Goal: Transaction & Acquisition: Purchase product/service

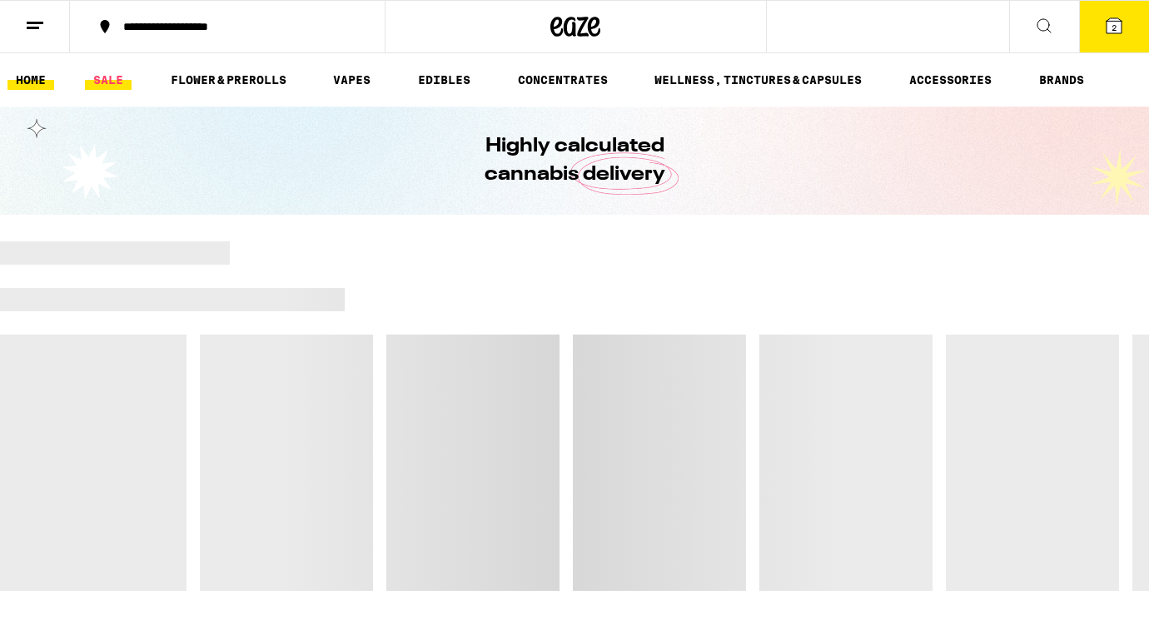
click at [106, 76] on link "SALE" at bounding box center [108, 80] width 47 height 20
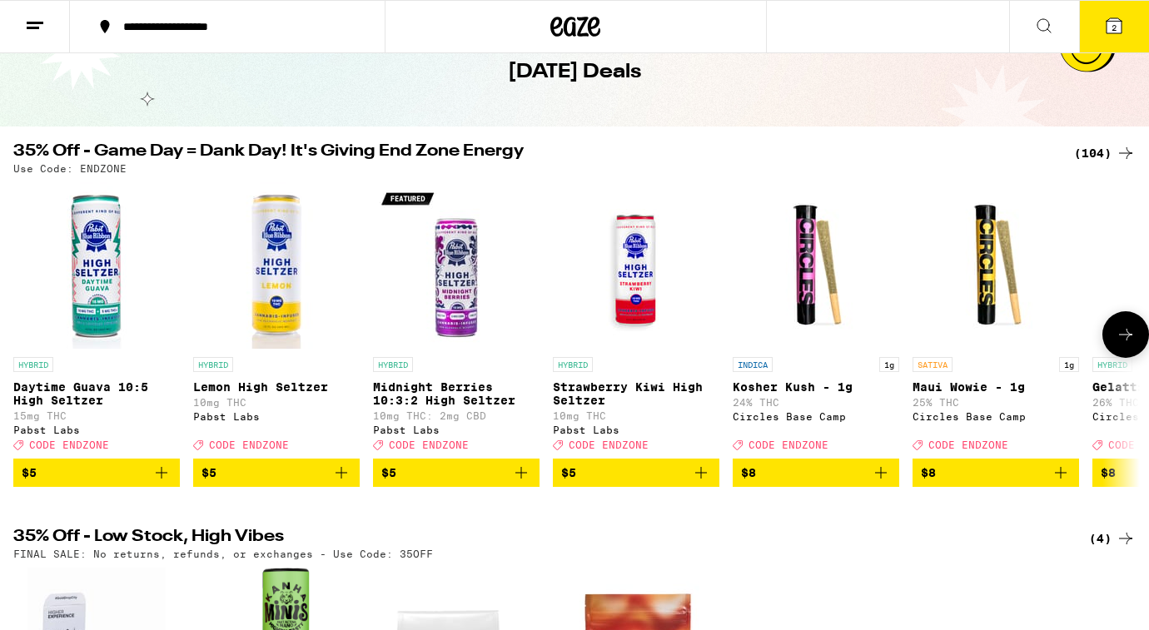
scroll to position [87, 0]
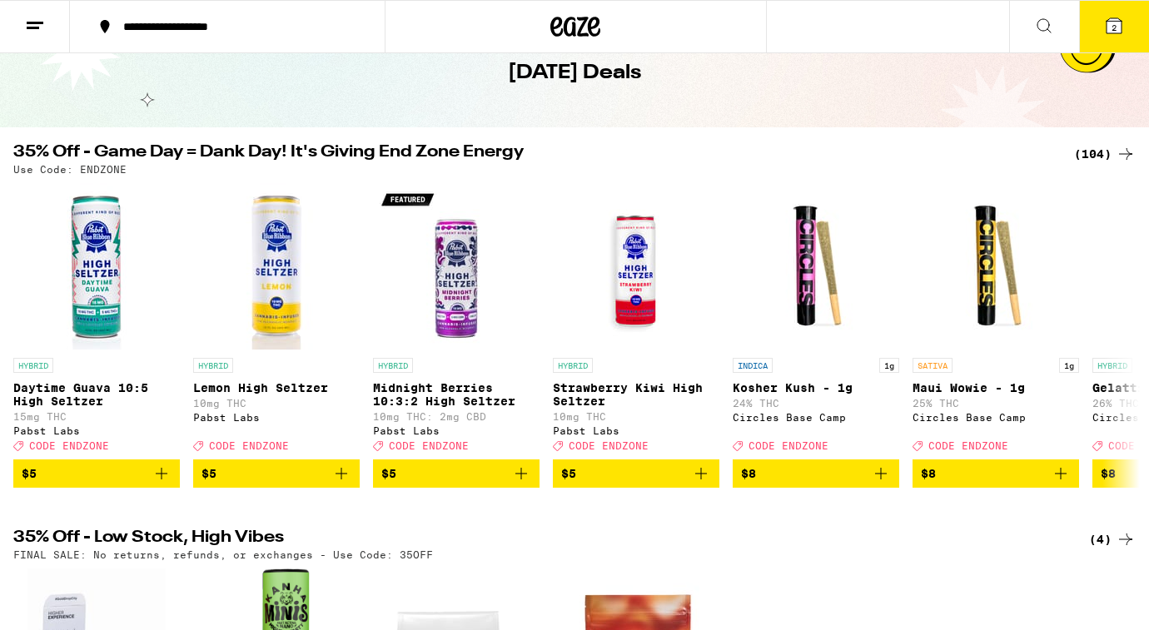
click at [1103, 154] on div "(104)" at bounding box center [1105, 154] width 62 height 20
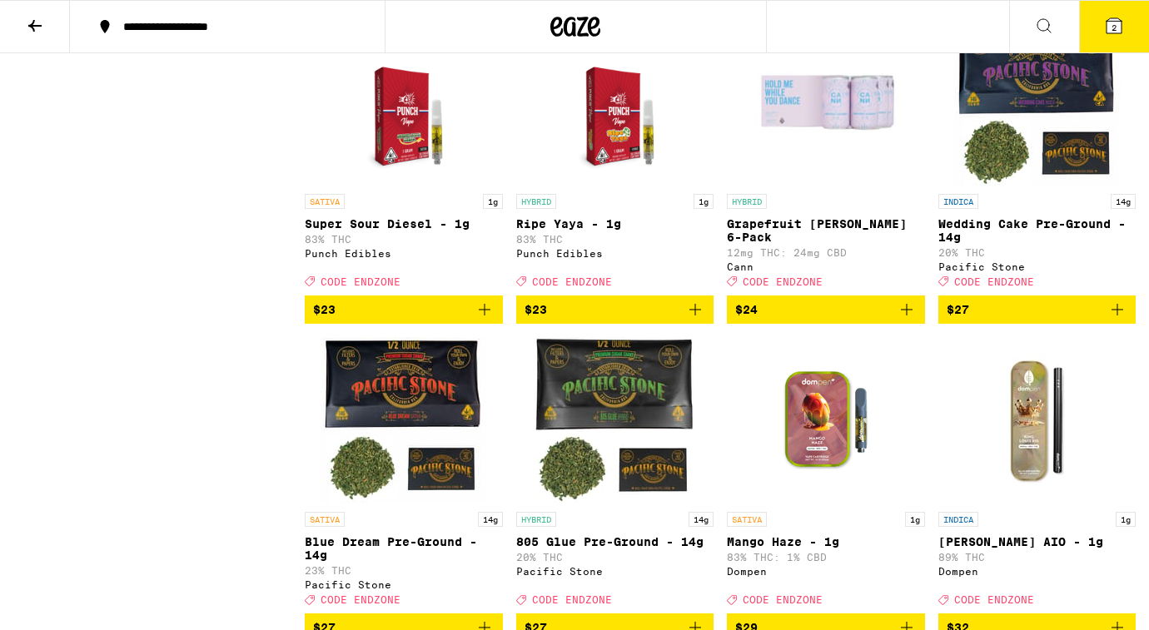
scroll to position [4652, 0]
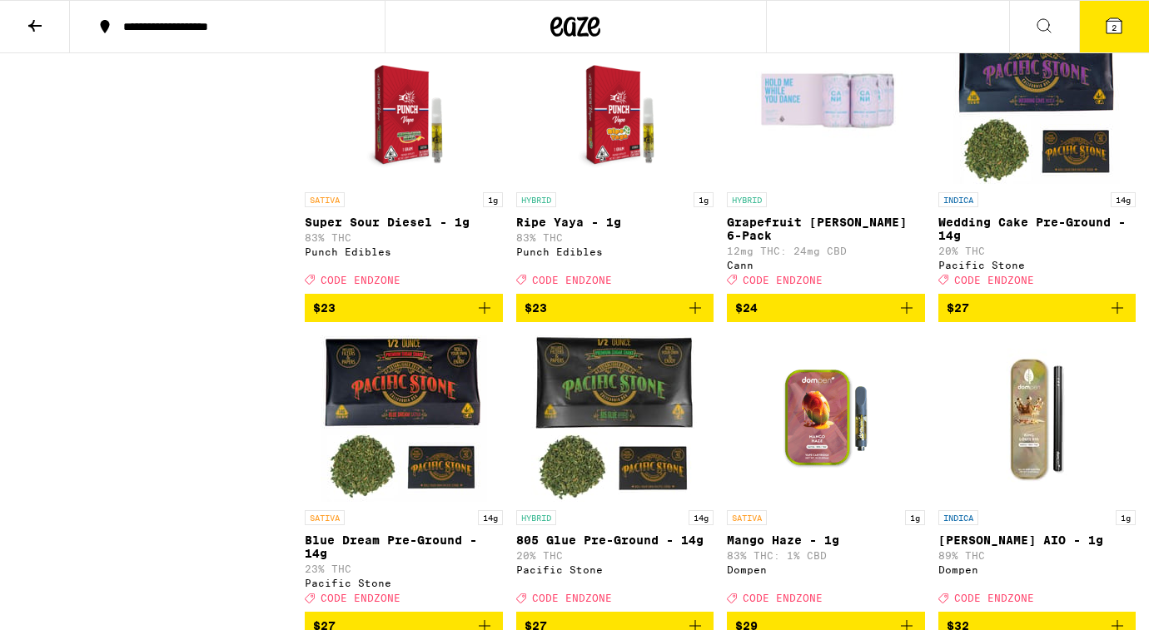
click at [424, 318] on span "$23" at bounding box center [404, 308] width 182 height 20
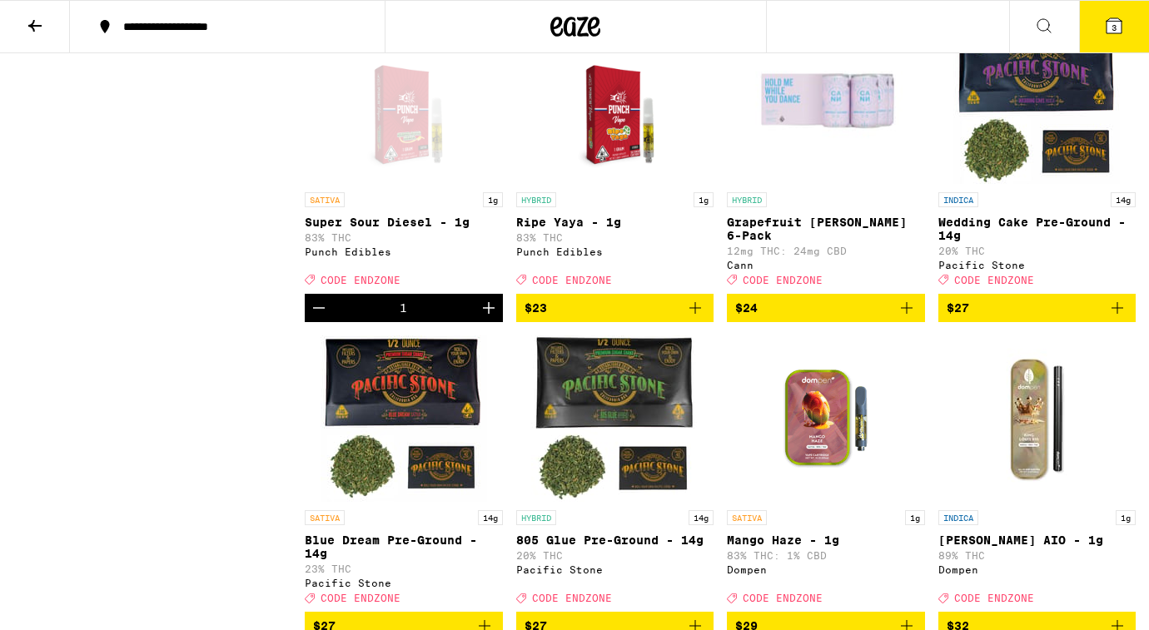
scroll to position [4645, 0]
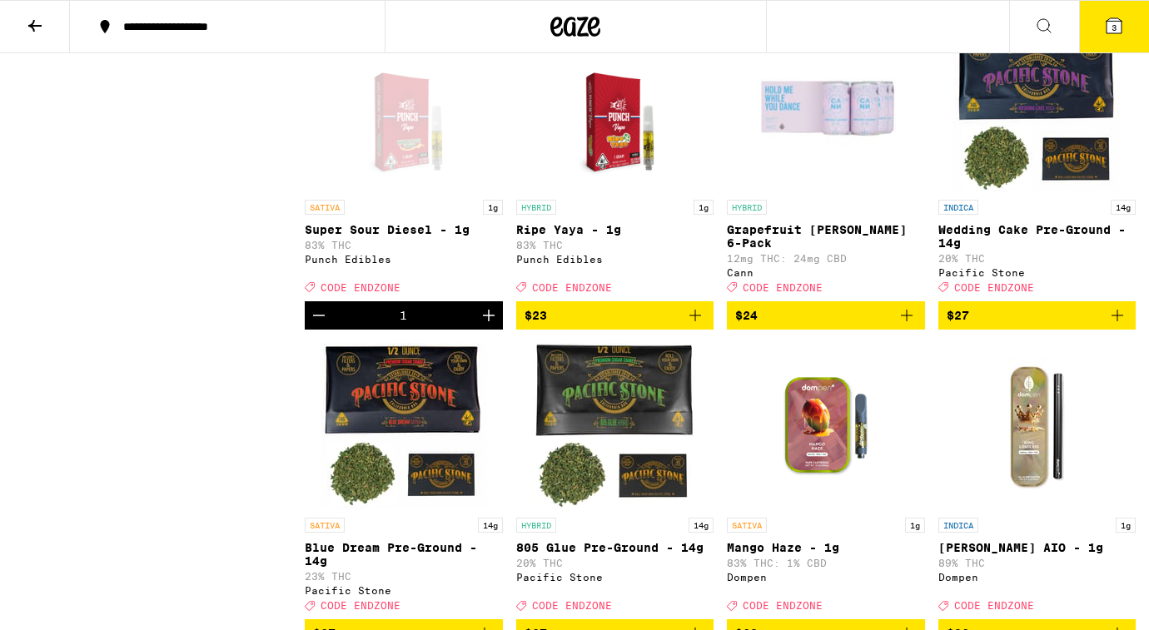
click at [318, 326] on icon "Decrement" at bounding box center [319, 316] width 20 height 20
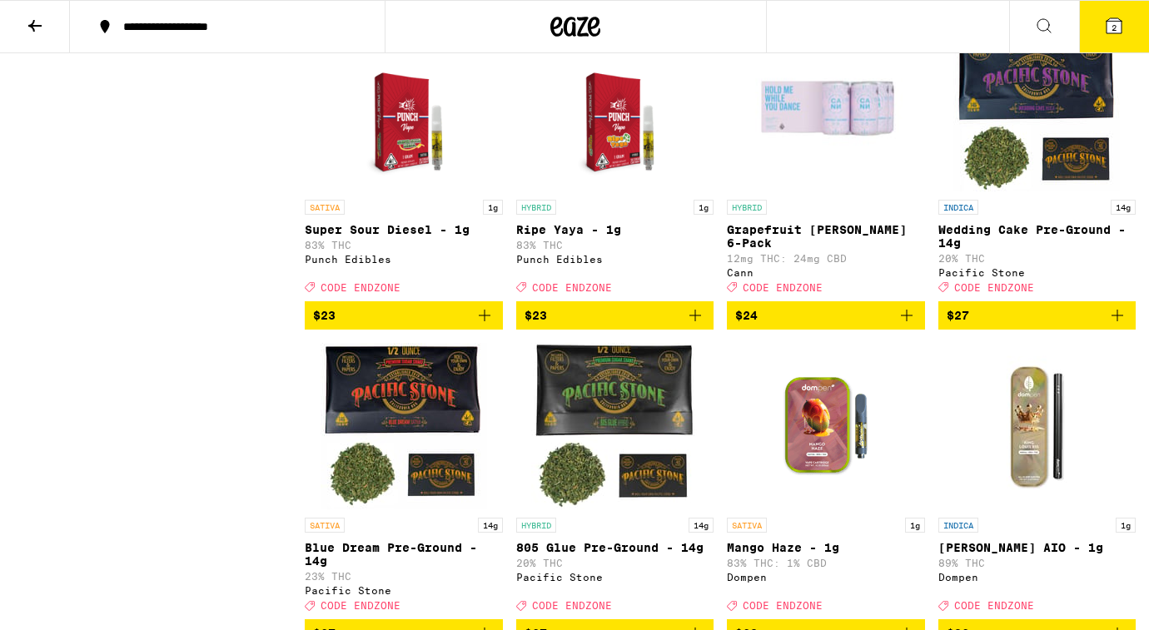
click at [574, 326] on span "$23" at bounding box center [616, 316] width 182 height 20
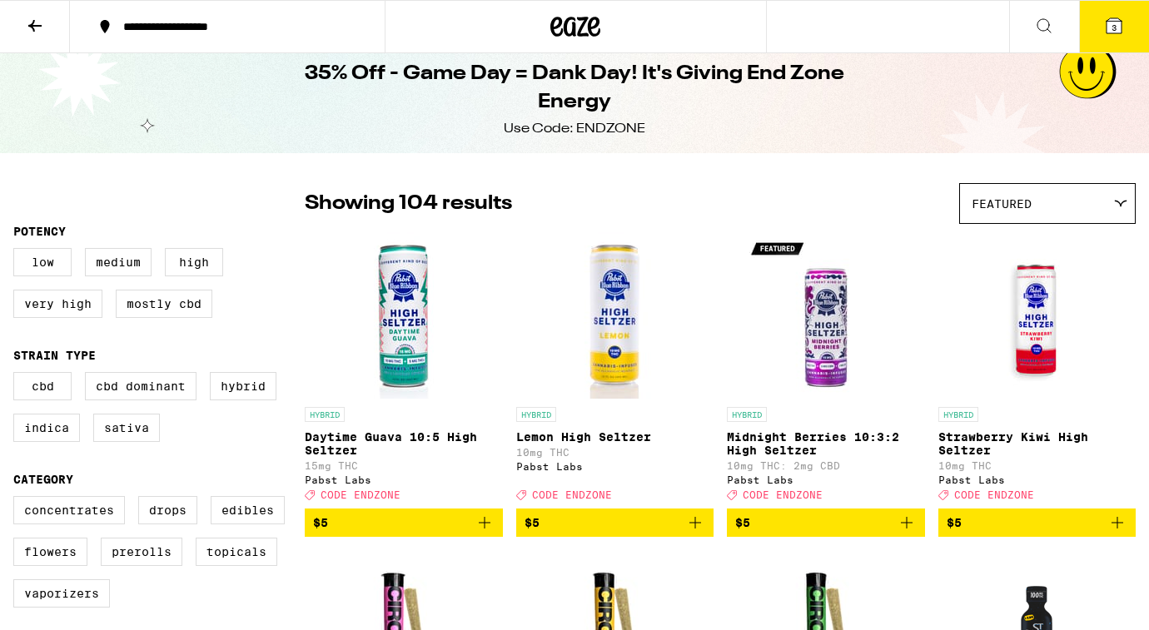
scroll to position [0, 0]
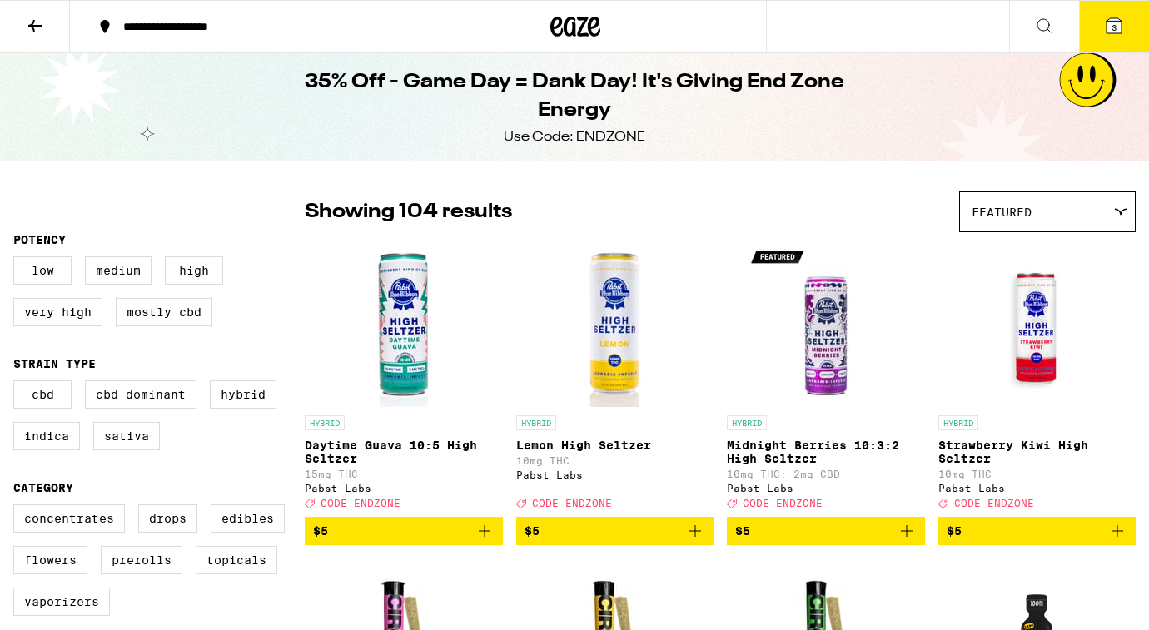
click at [29, 24] on icon at bounding box center [34, 26] width 13 height 12
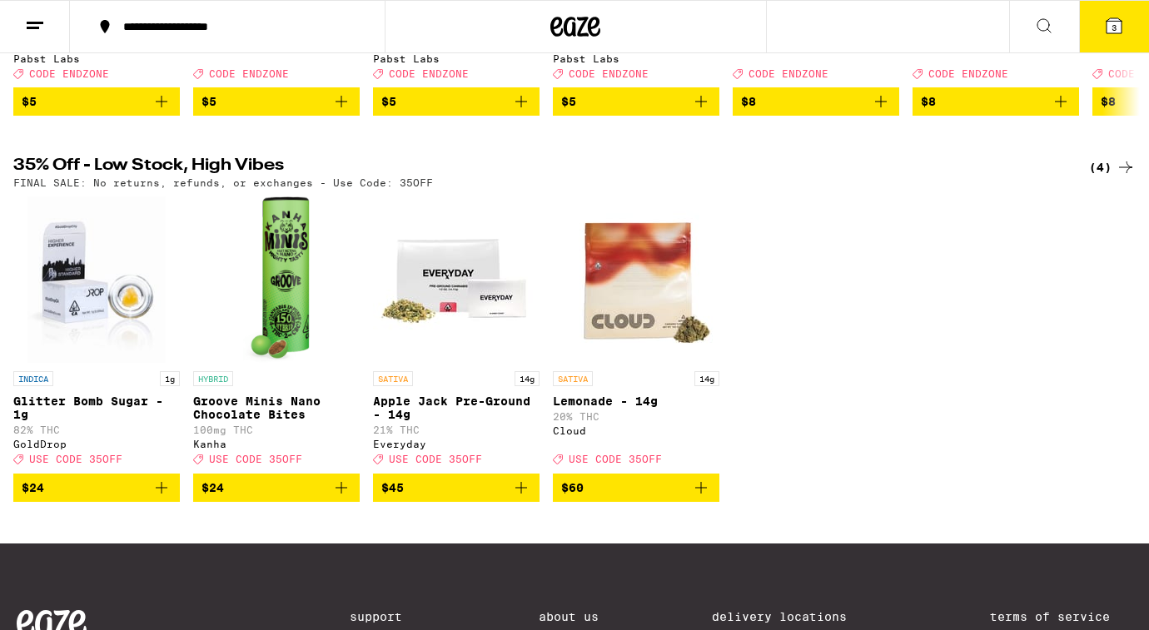
scroll to position [458, 0]
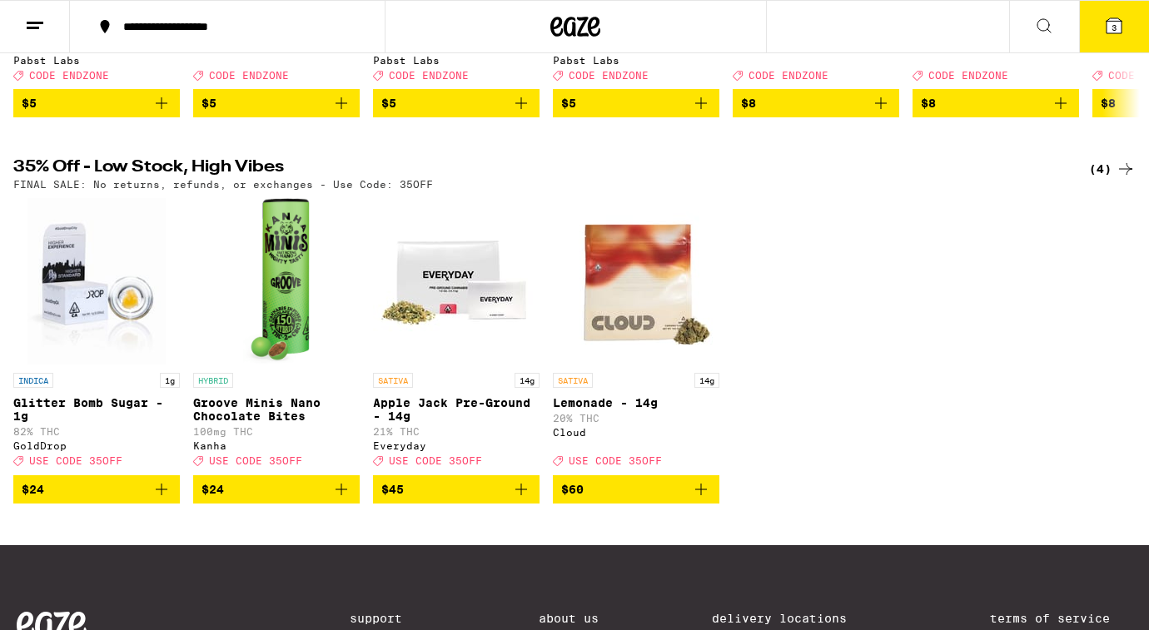
click at [1118, 179] on icon at bounding box center [1126, 169] width 20 height 20
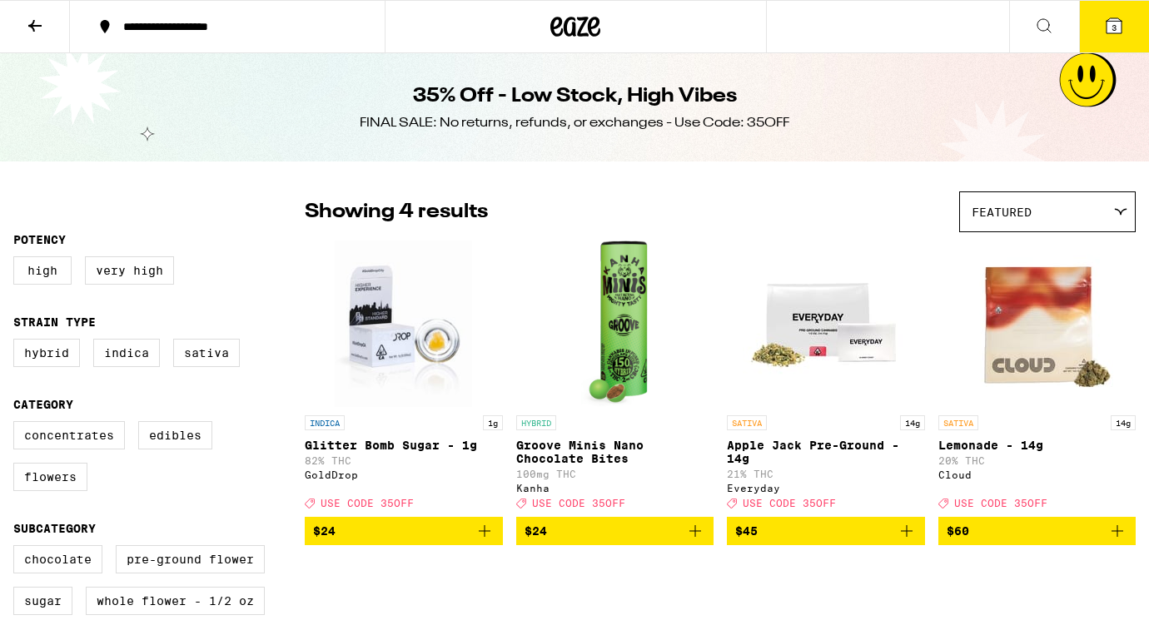
click at [47, 22] on button at bounding box center [35, 27] width 70 height 52
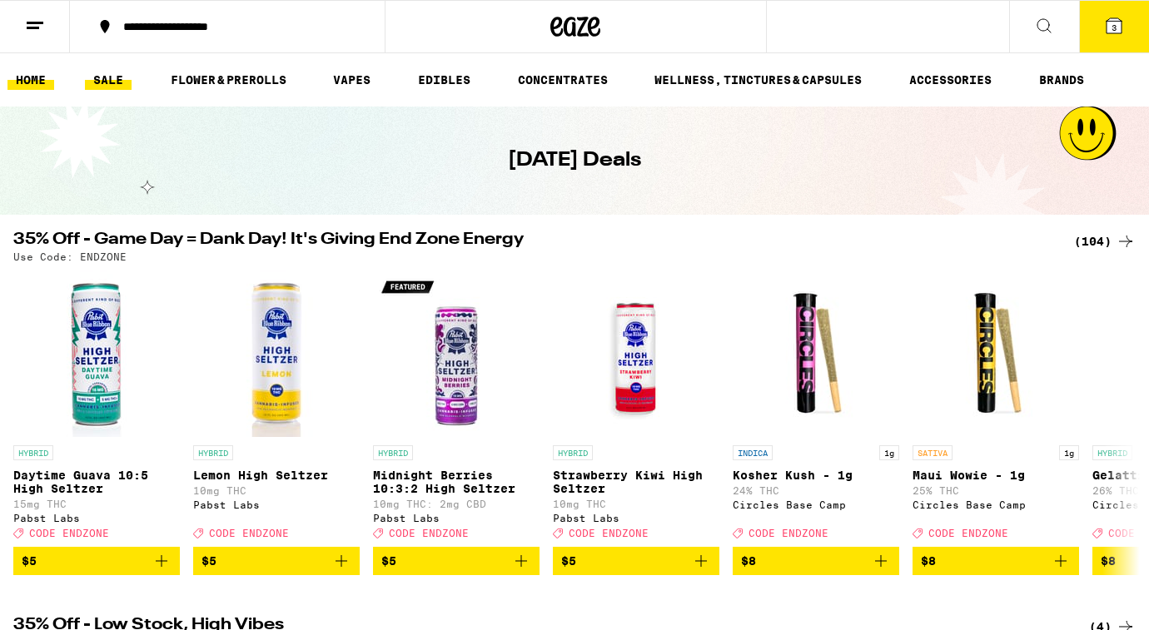
click at [45, 73] on link "HOME" at bounding box center [30, 80] width 47 height 20
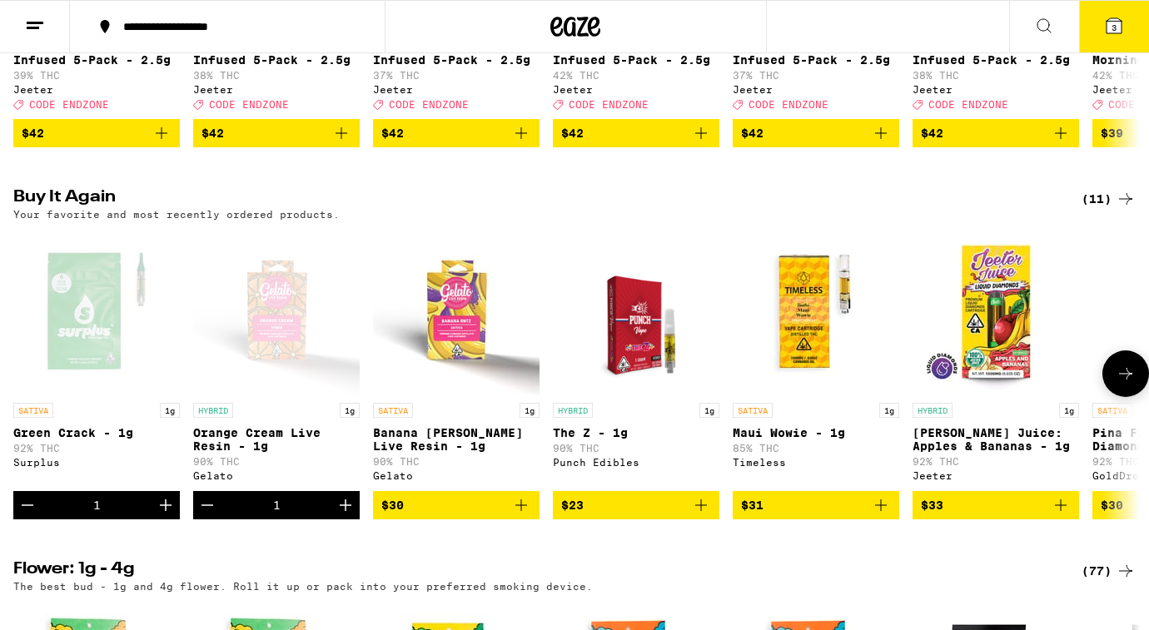
scroll to position [845, 0]
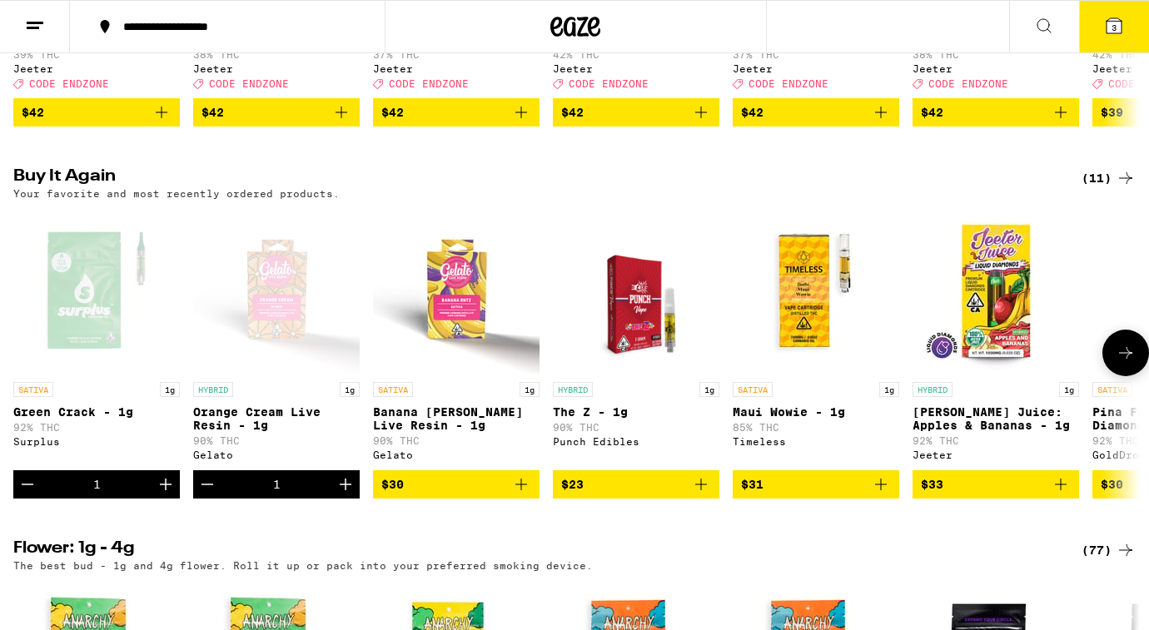
click at [206, 485] on icon "Decrement" at bounding box center [207, 485] width 12 height 0
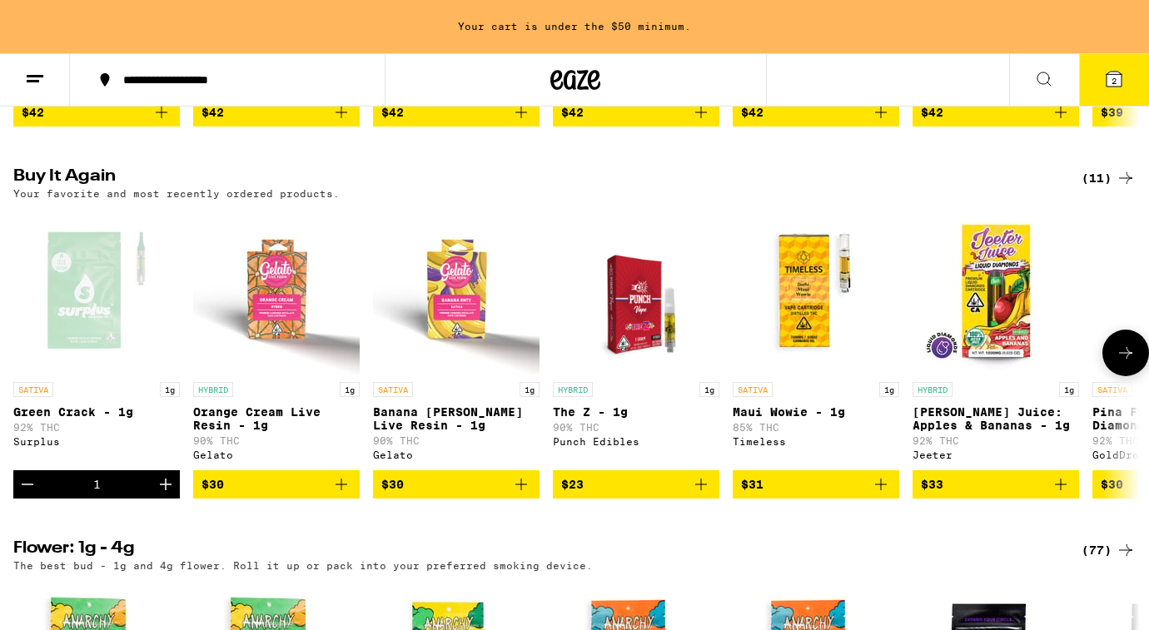
click at [35, 495] on icon "Decrement" at bounding box center [27, 485] width 20 height 20
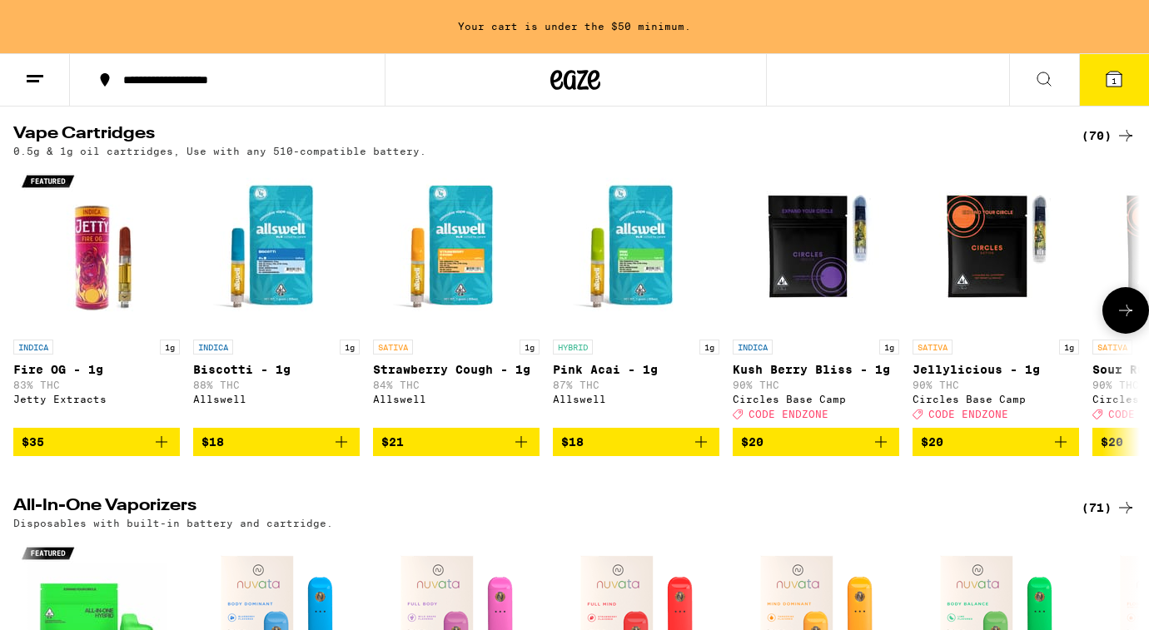
scroll to position [2037, 0]
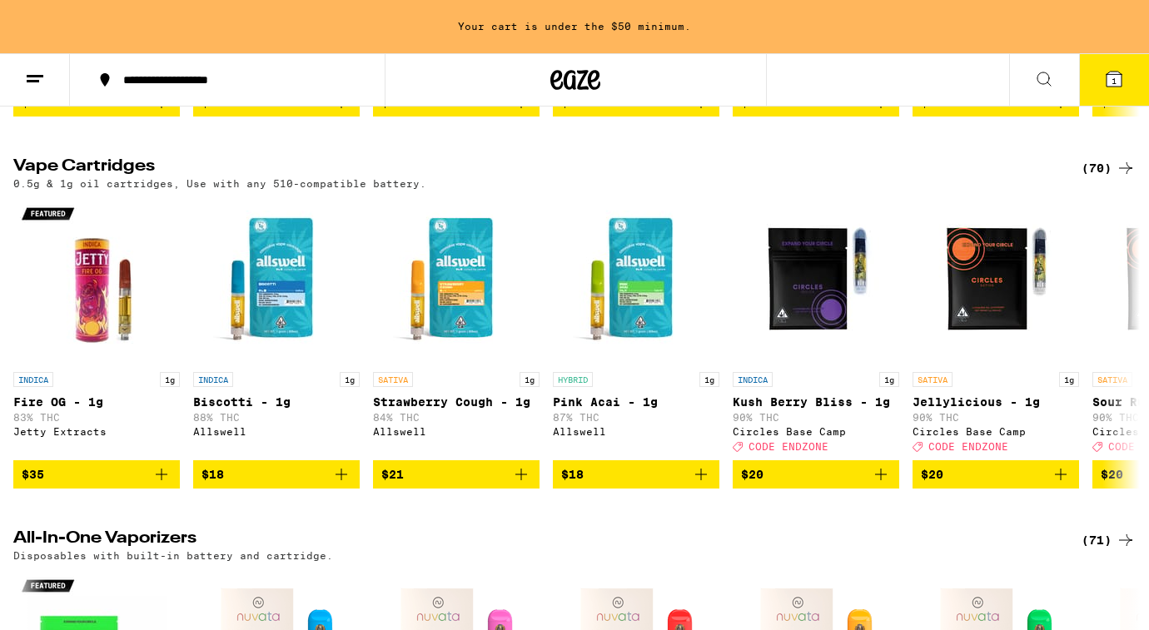
click at [1116, 178] on icon at bounding box center [1126, 168] width 20 height 20
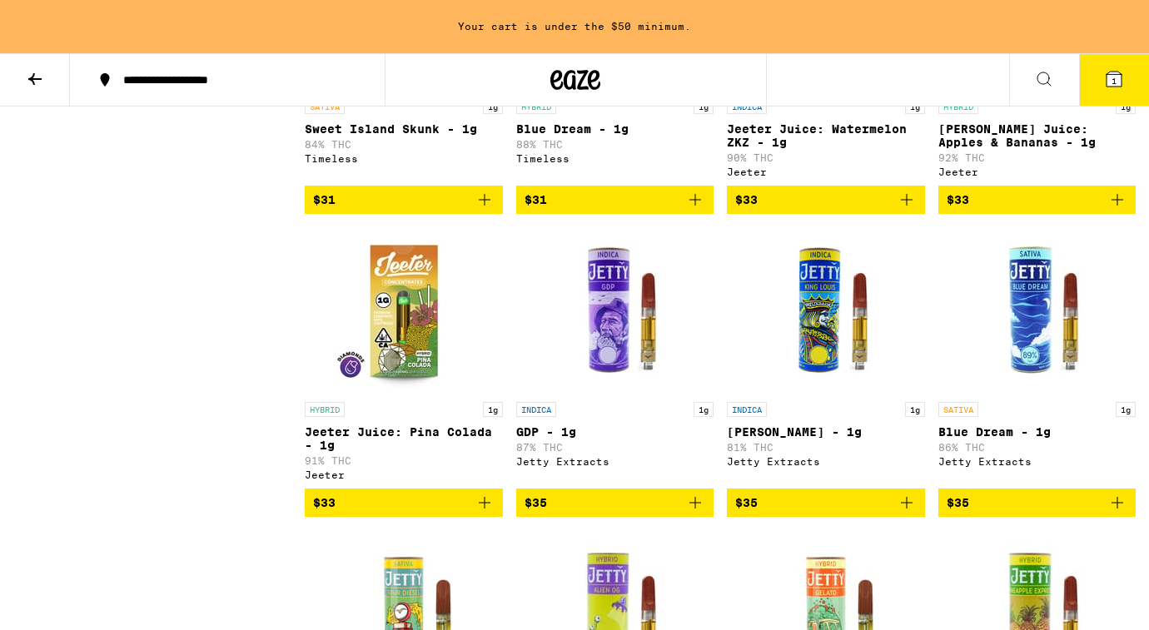
scroll to position [3354, 0]
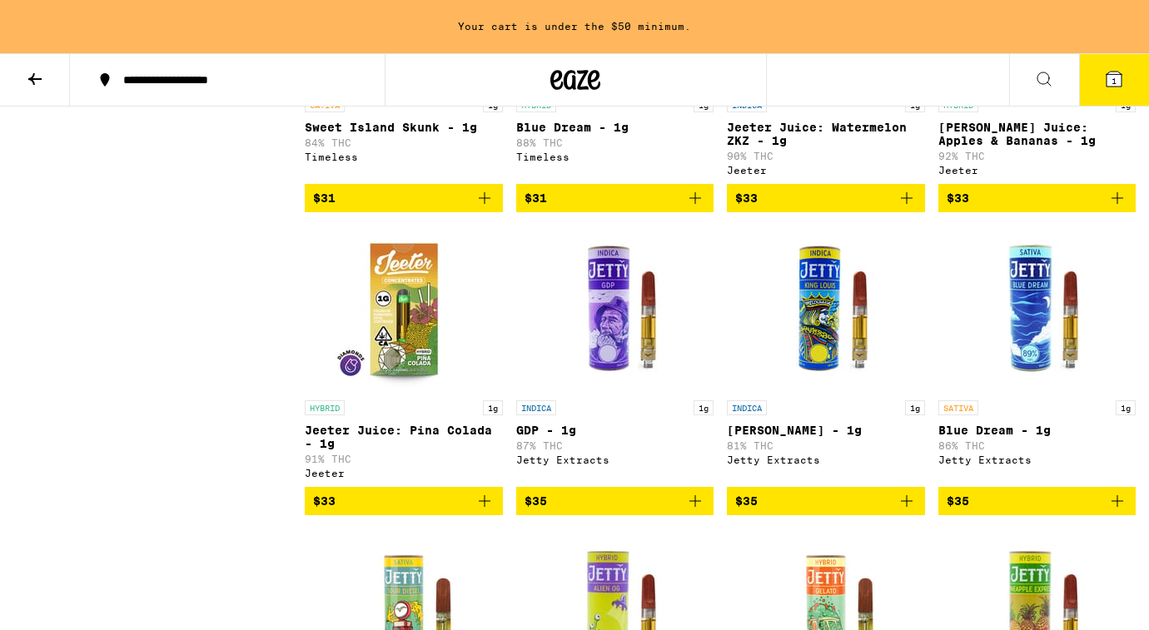
click at [1009, 212] on button "$33" at bounding box center [1037, 198] width 198 height 28
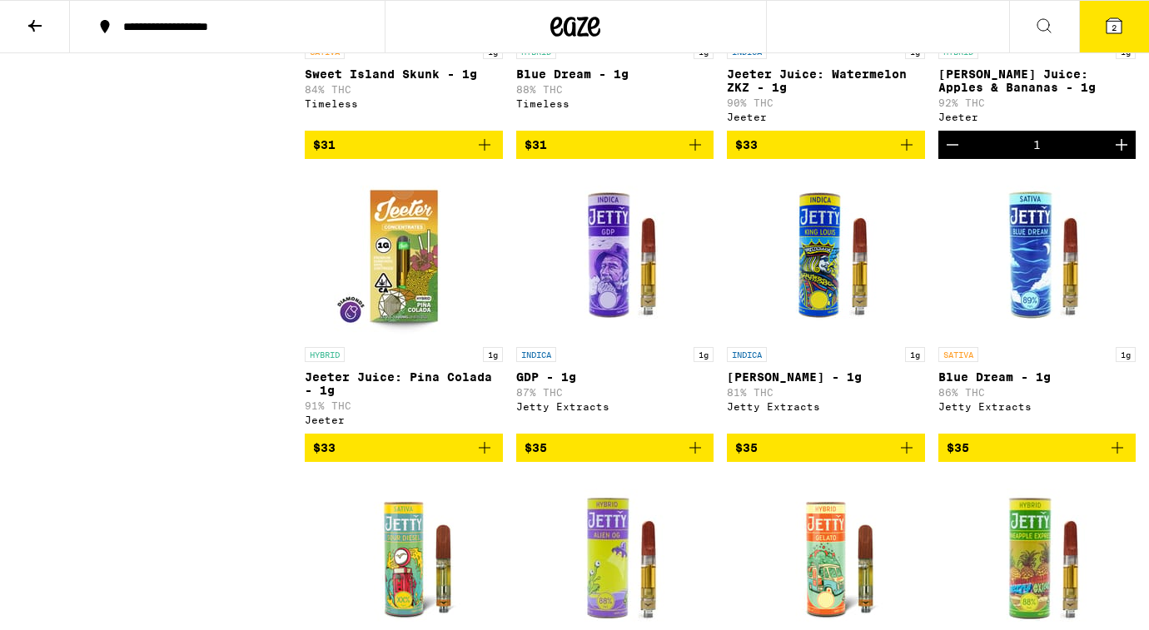
scroll to position [3301, 0]
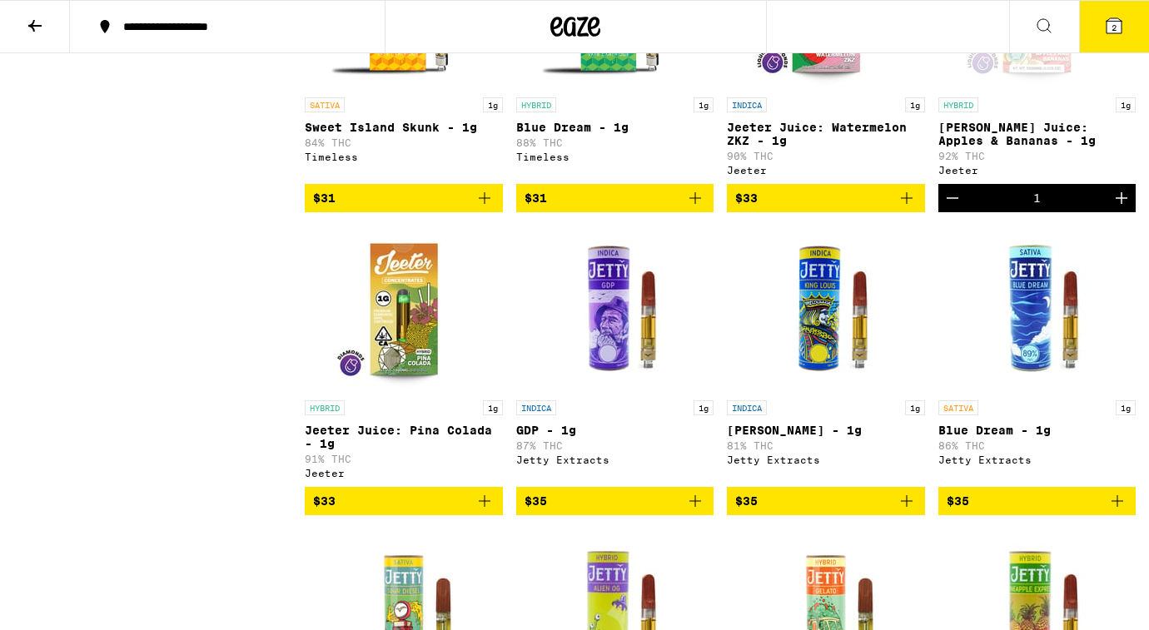
click at [374, 511] on span "$33" at bounding box center [404, 501] width 182 height 20
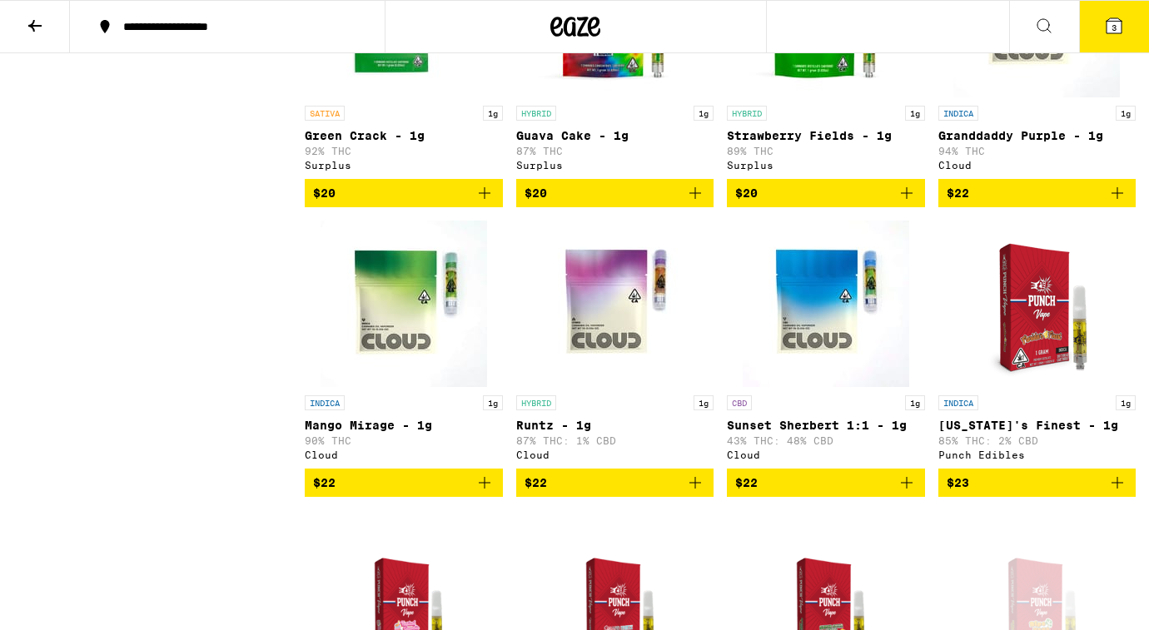
scroll to position [0, 0]
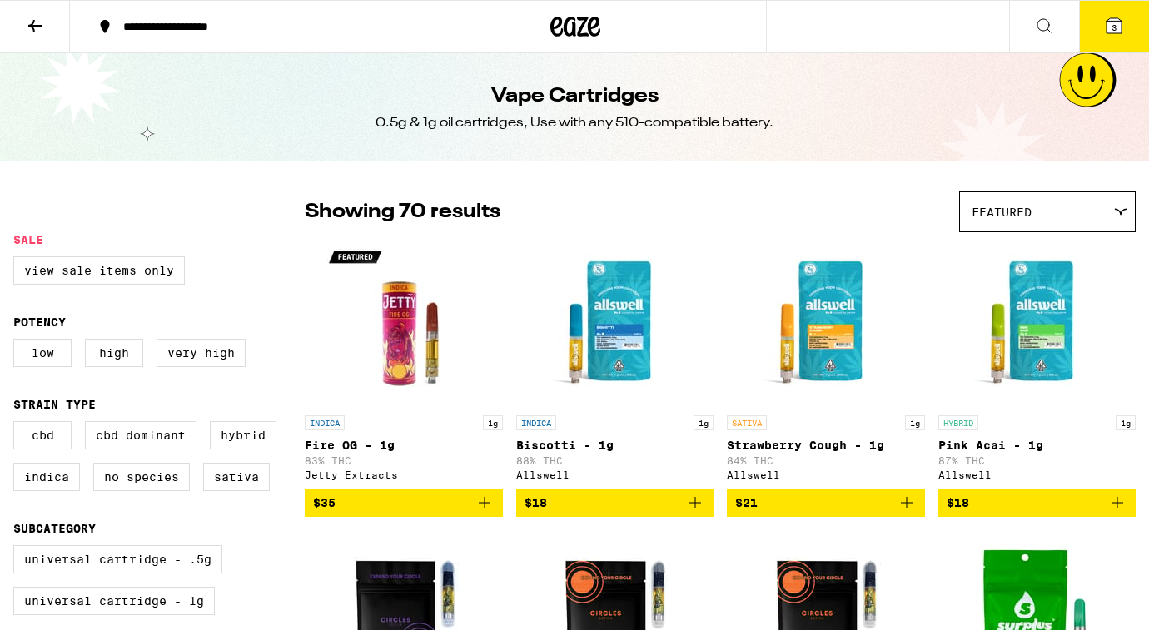
click at [29, 25] on icon at bounding box center [34, 26] width 13 height 12
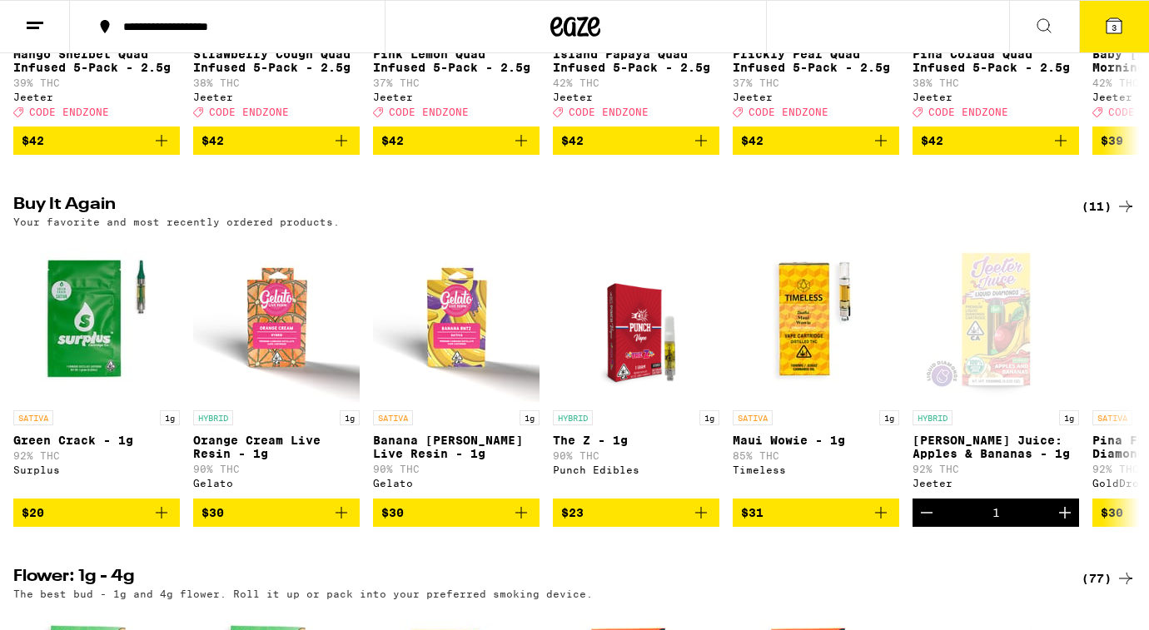
scroll to position [822, 0]
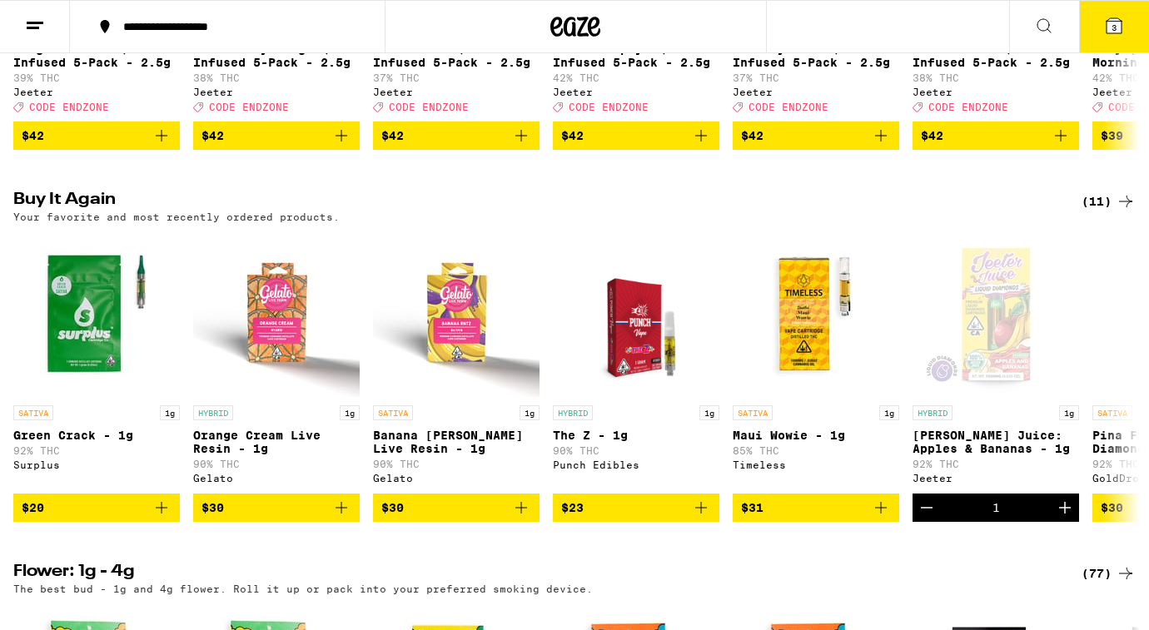
click at [1117, 40] on button "3" at bounding box center [1114, 27] width 70 height 52
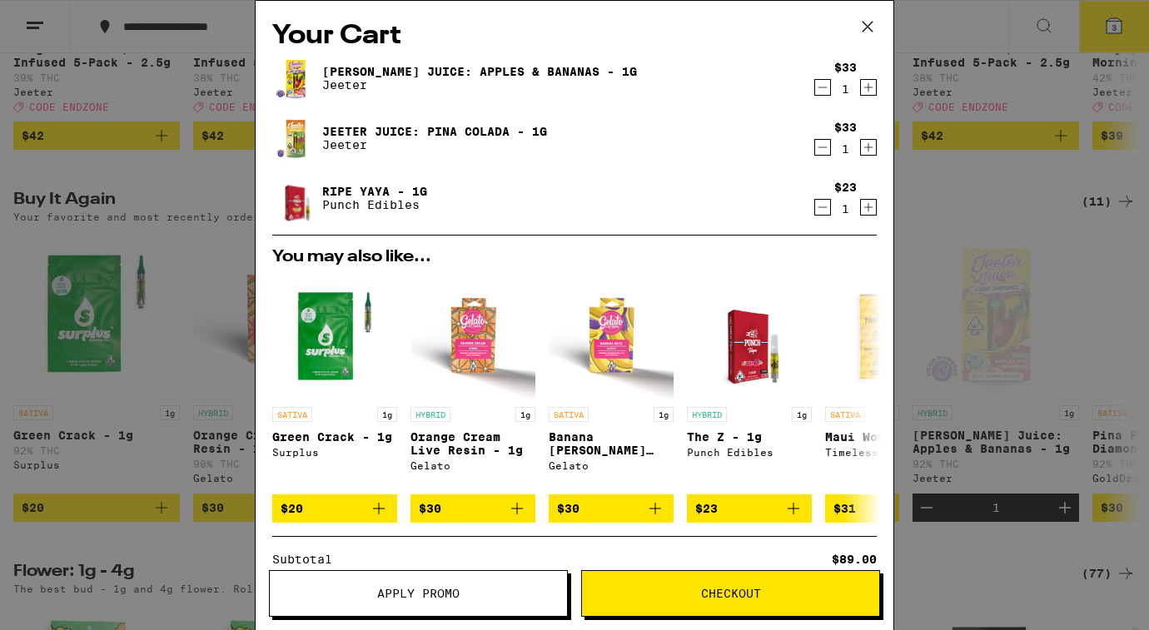
click at [385, 70] on link "[PERSON_NAME] Juice: Apples & Bananas - 1g" at bounding box center [479, 71] width 315 height 13
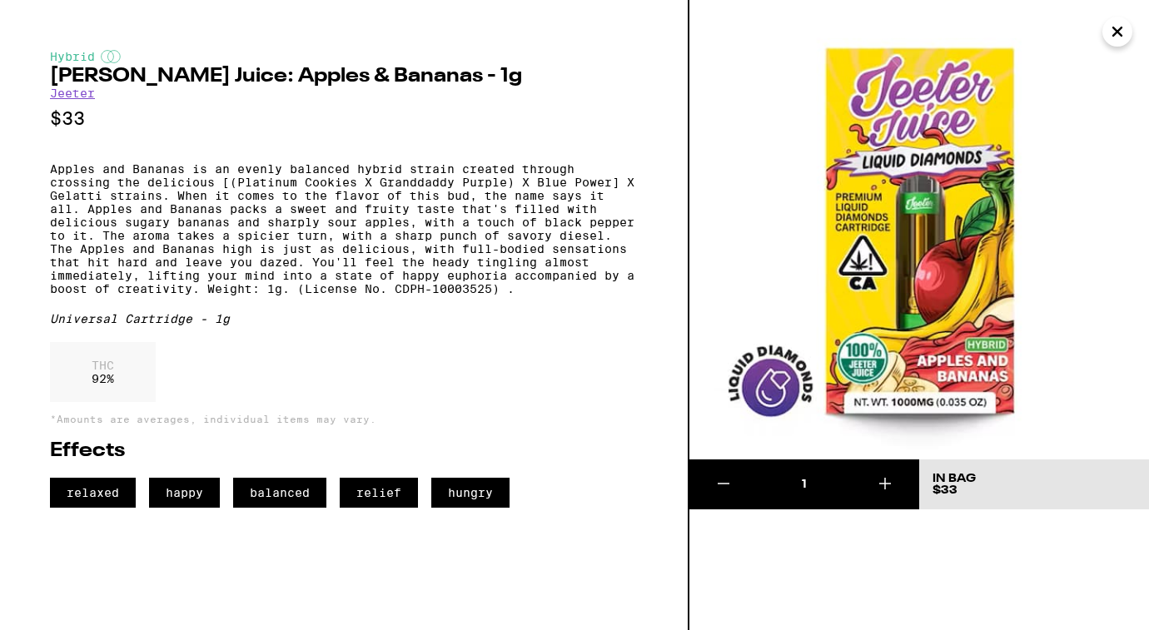
scroll to position [822, 0]
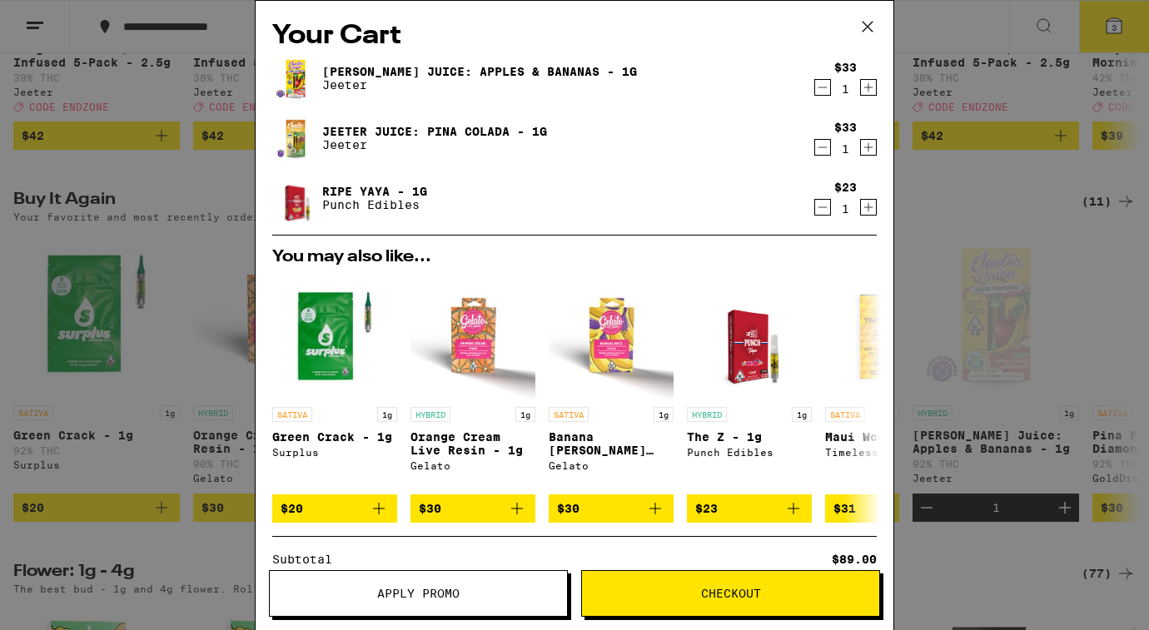
click at [363, 127] on link "Jeeter Juice: Pina Colada - 1g" at bounding box center [434, 131] width 225 height 13
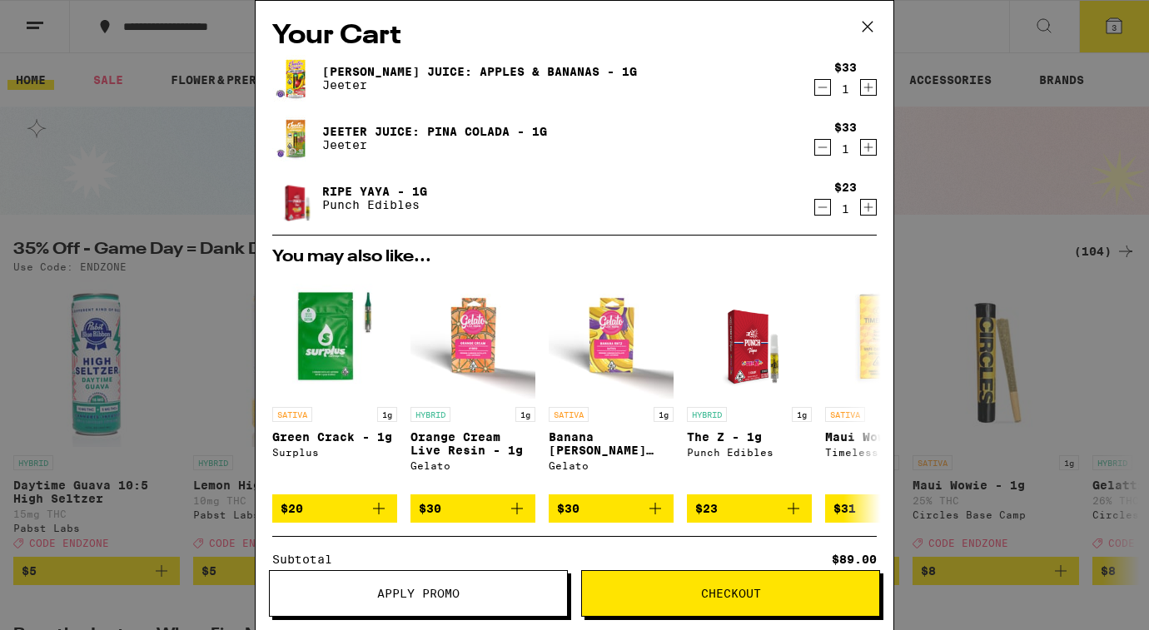
scroll to position [822, 0]
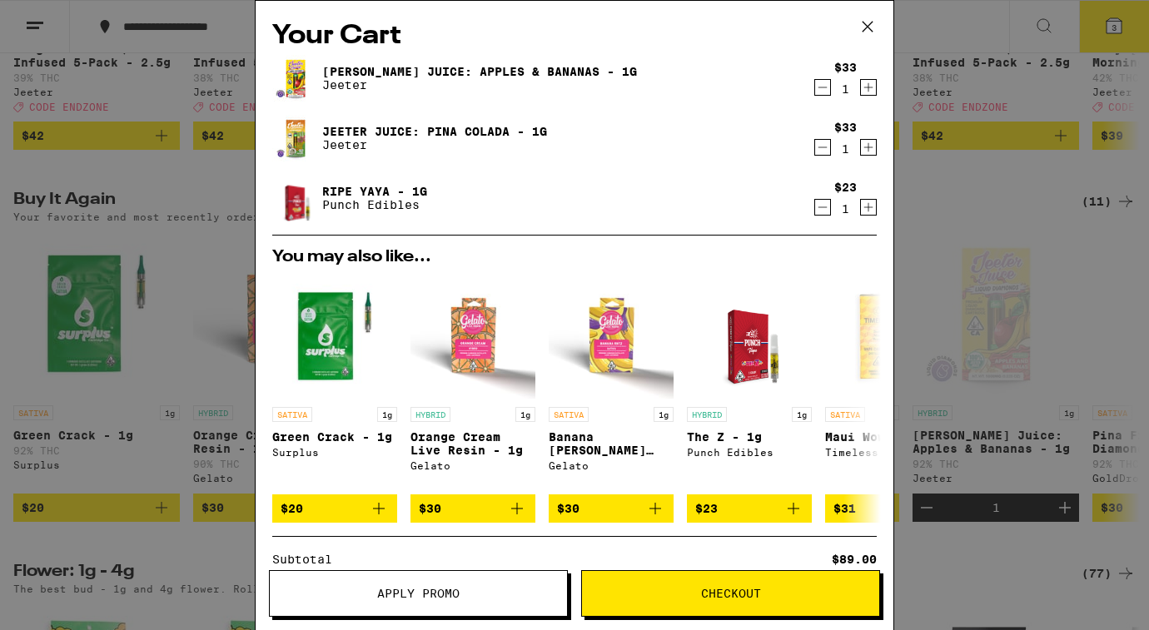
click at [433, 131] on link "Jeeter Juice: Pina Colada - 1g" at bounding box center [434, 131] width 225 height 13
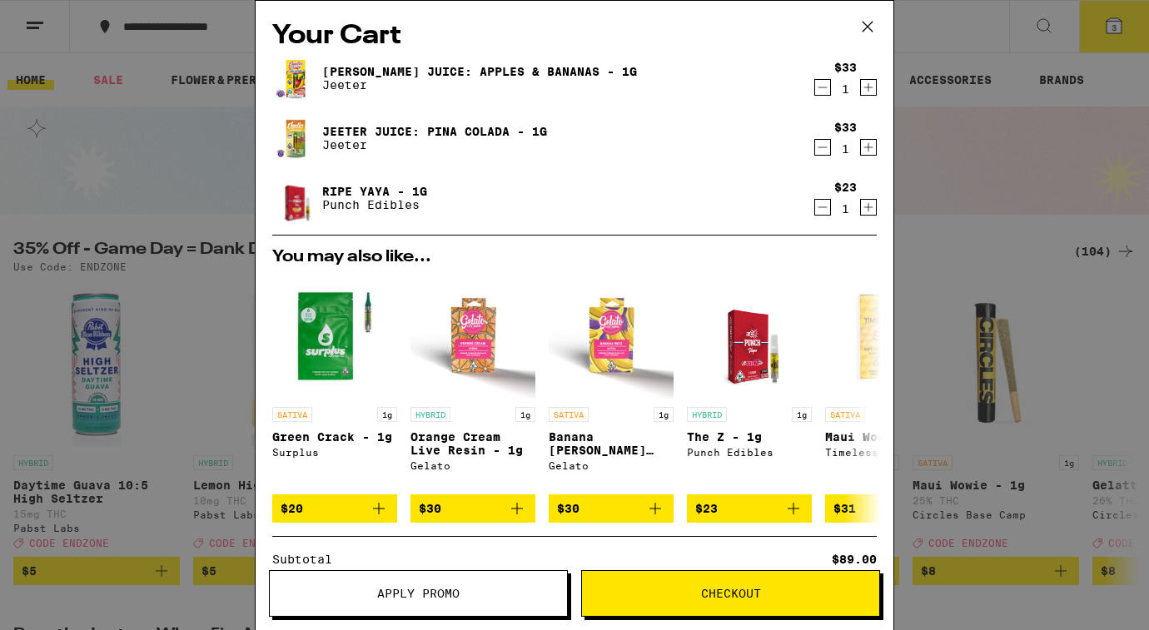
scroll to position [822, 0]
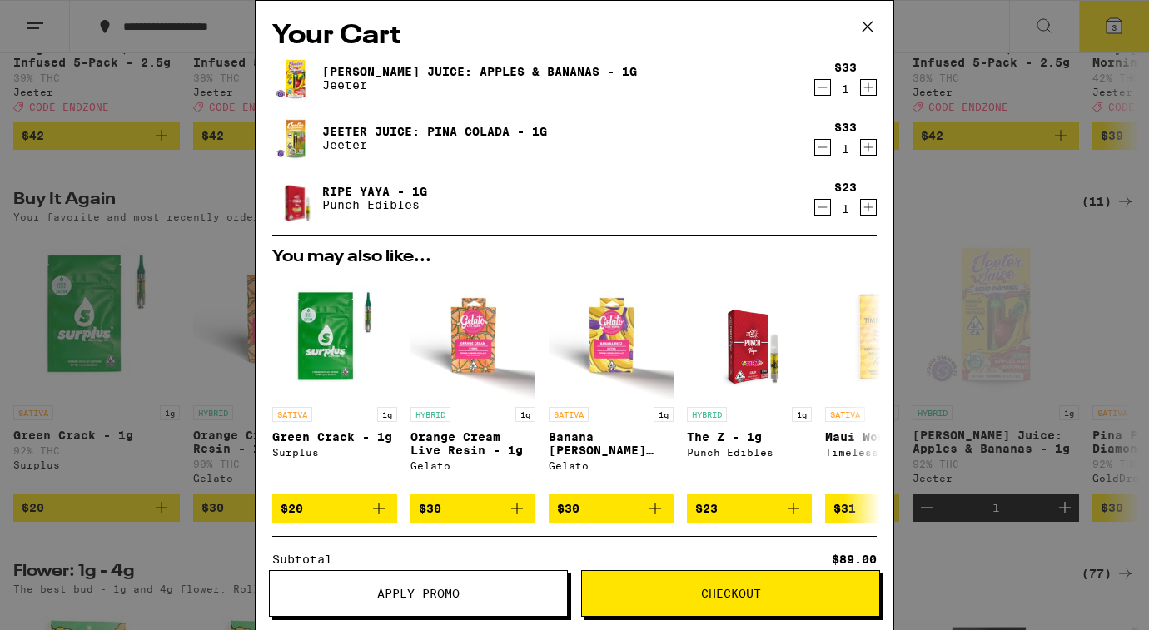
click at [819, 154] on icon "Decrement" at bounding box center [822, 147] width 15 height 20
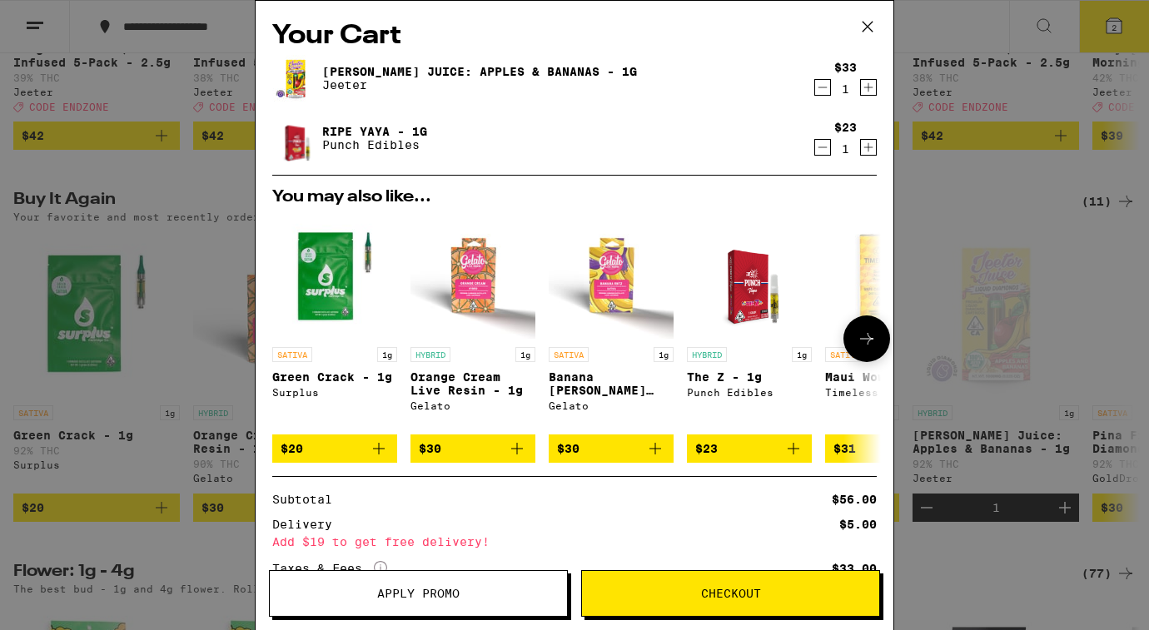
scroll to position [137, 0]
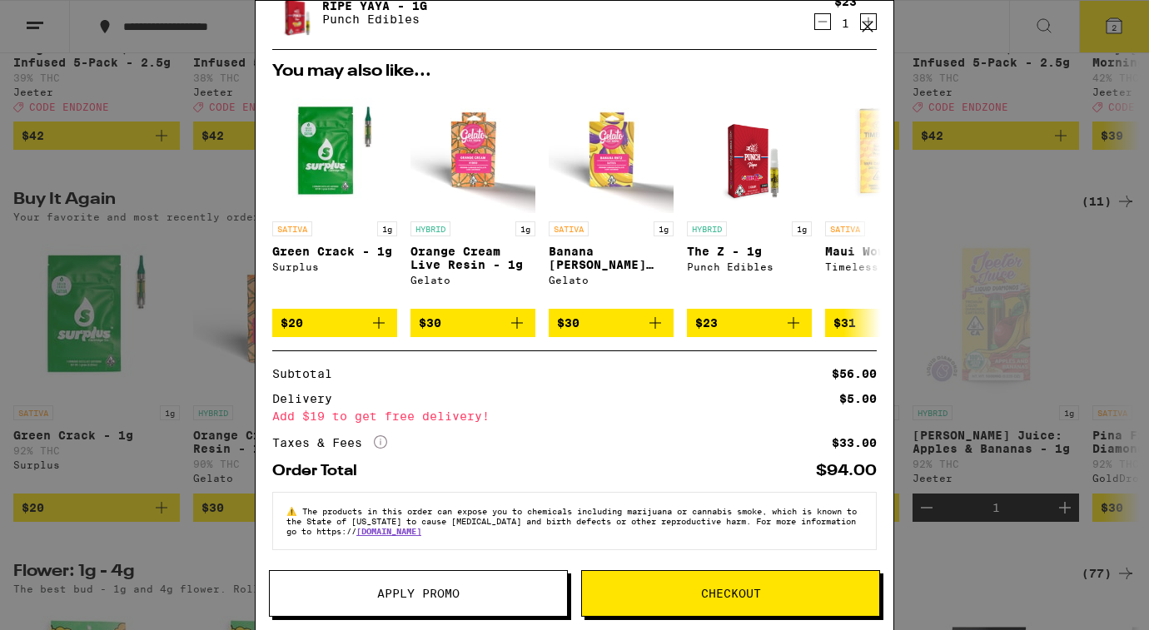
click at [460, 588] on span "Apply Promo" at bounding box center [418, 594] width 297 height 12
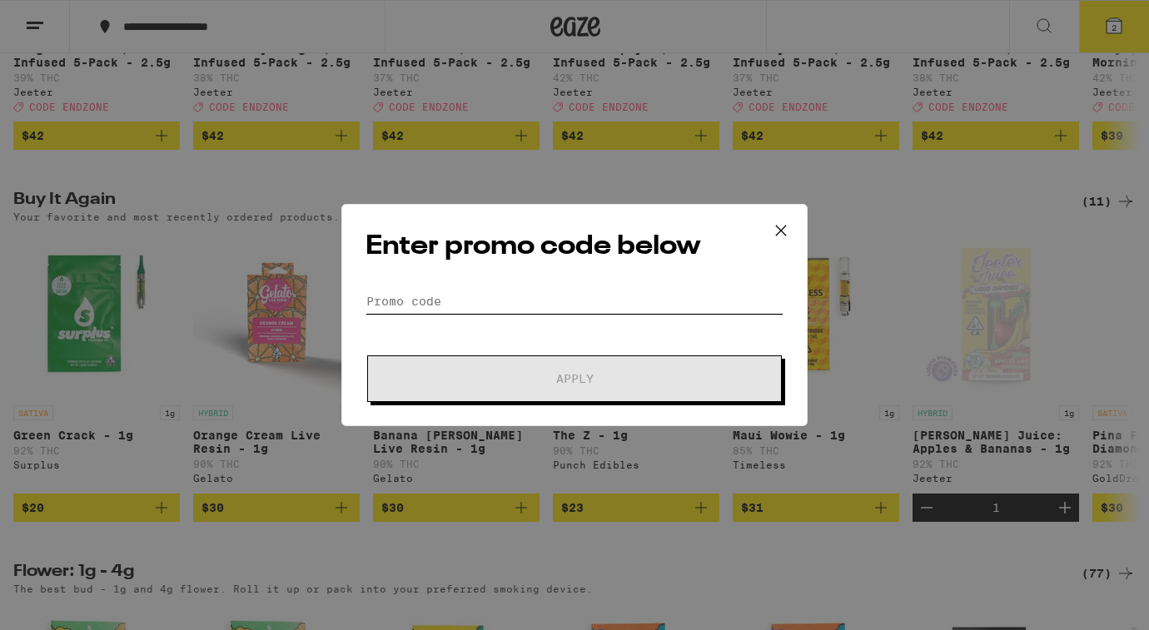
click at [411, 296] on input "Promo Code" at bounding box center [575, 301] width 418 height 25
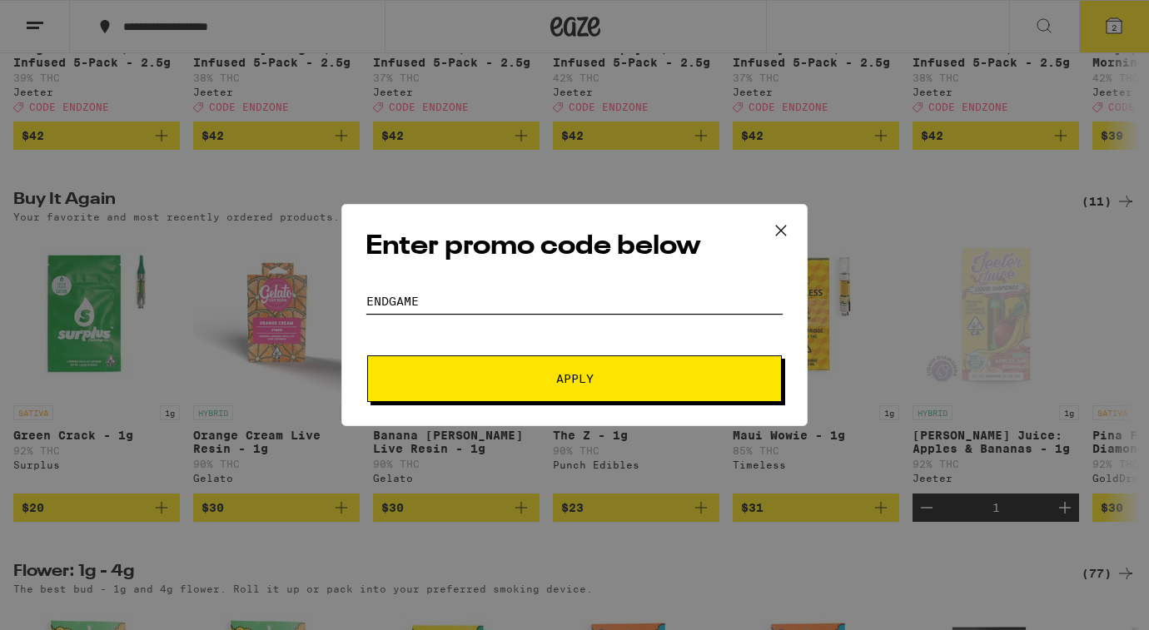
type input "endgame"
click at [367, 356] on button "Apply" at bounding box center [574, 379] width 415 height 47
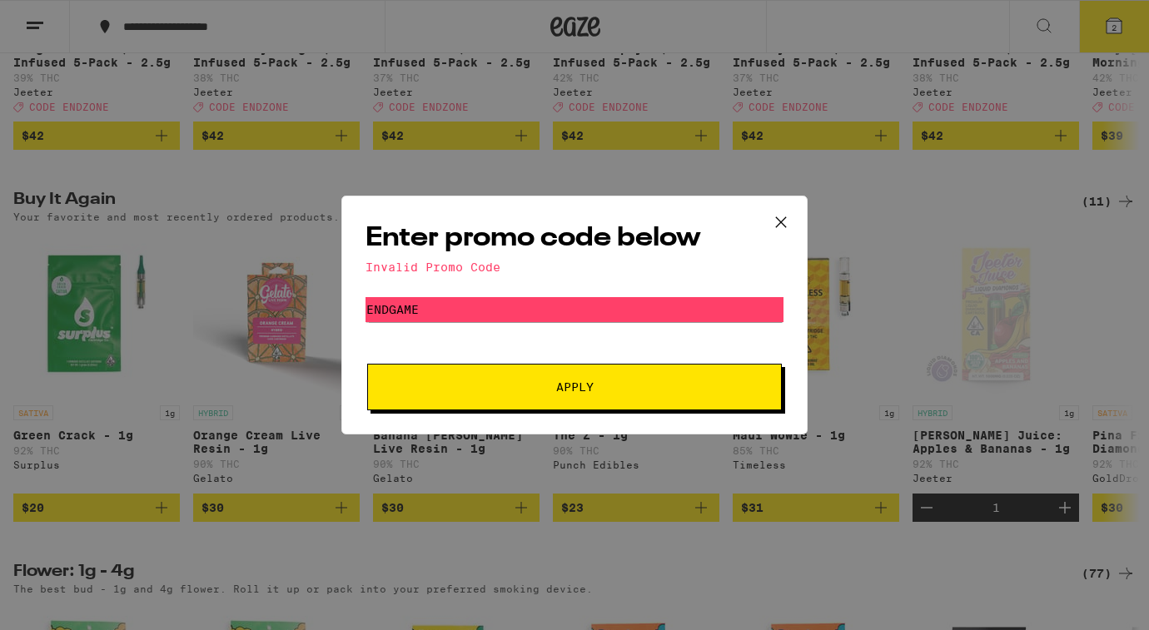
click at [785, 226] on icon at bounding box center [781, 222] width 10 height 10
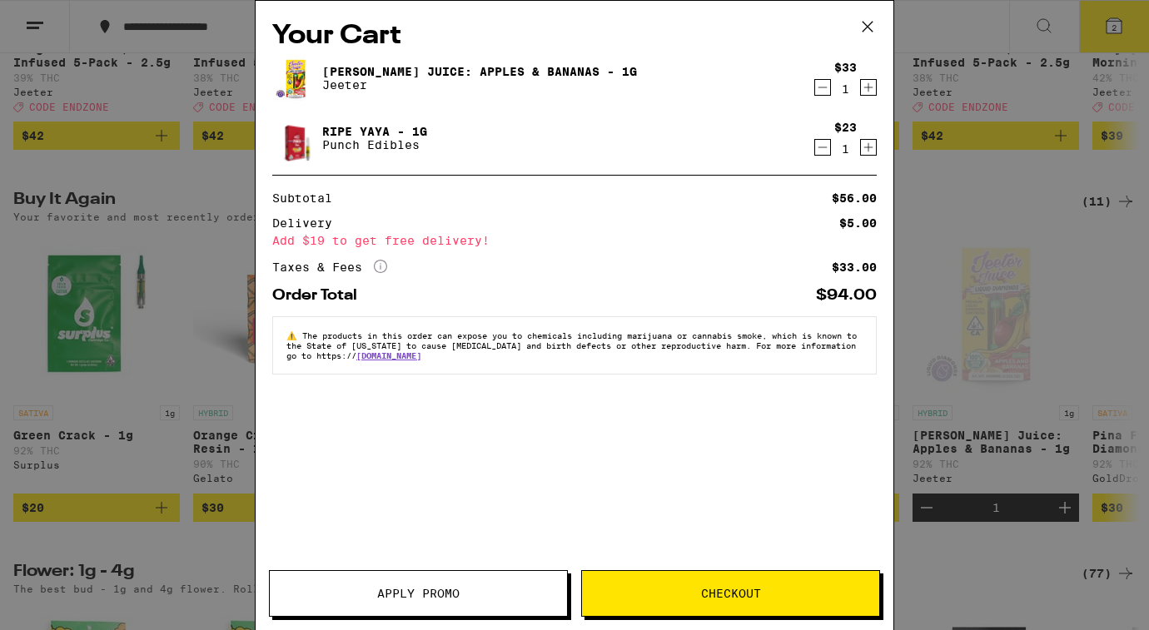
click at [870, 29] on icon at bounding box center [868, 27] width 10 height 10
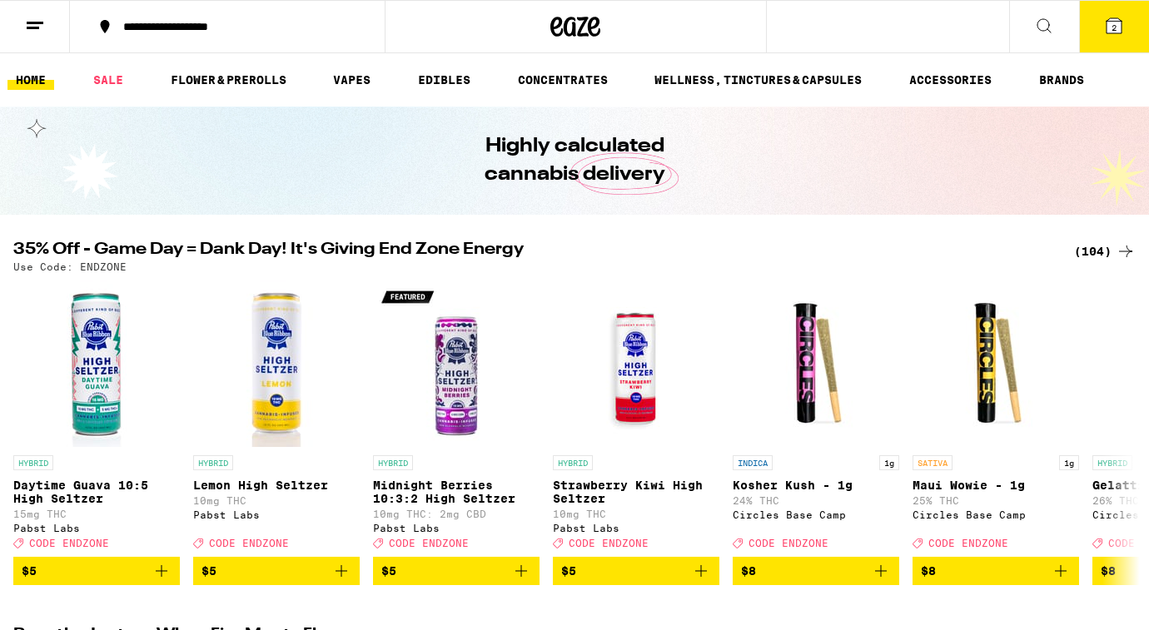
click at [1112, 27] on span "2" at bounding box center [1114, 27] width 5 height 10
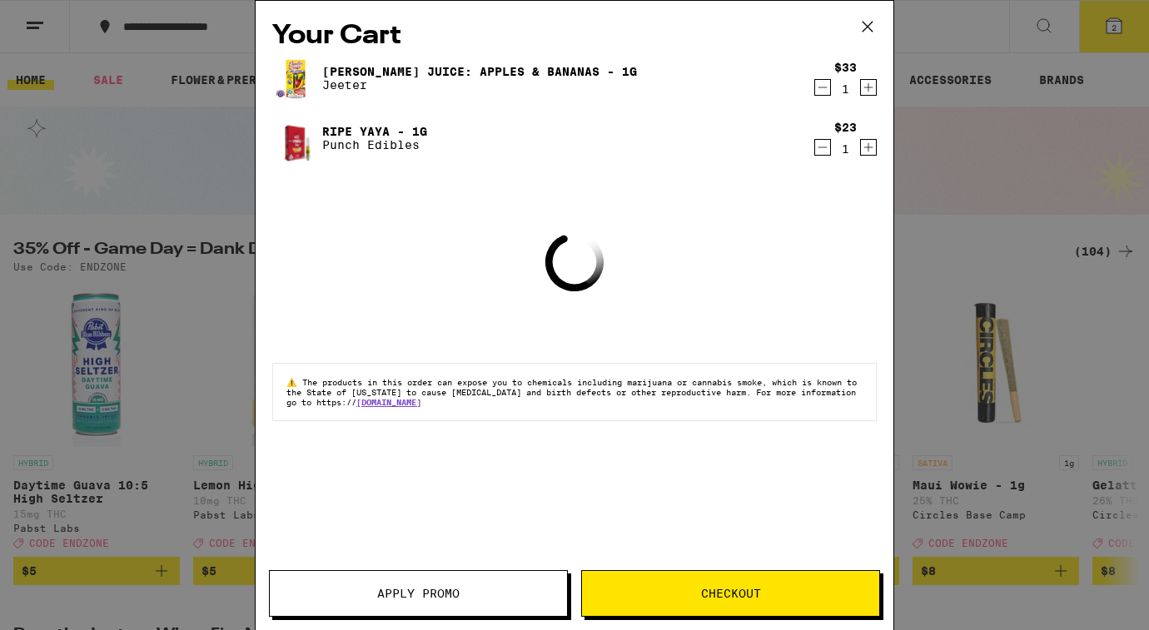
click at [401, 605] on button "Apply Promo" at bounding box center [418, 593] width 299 height 47
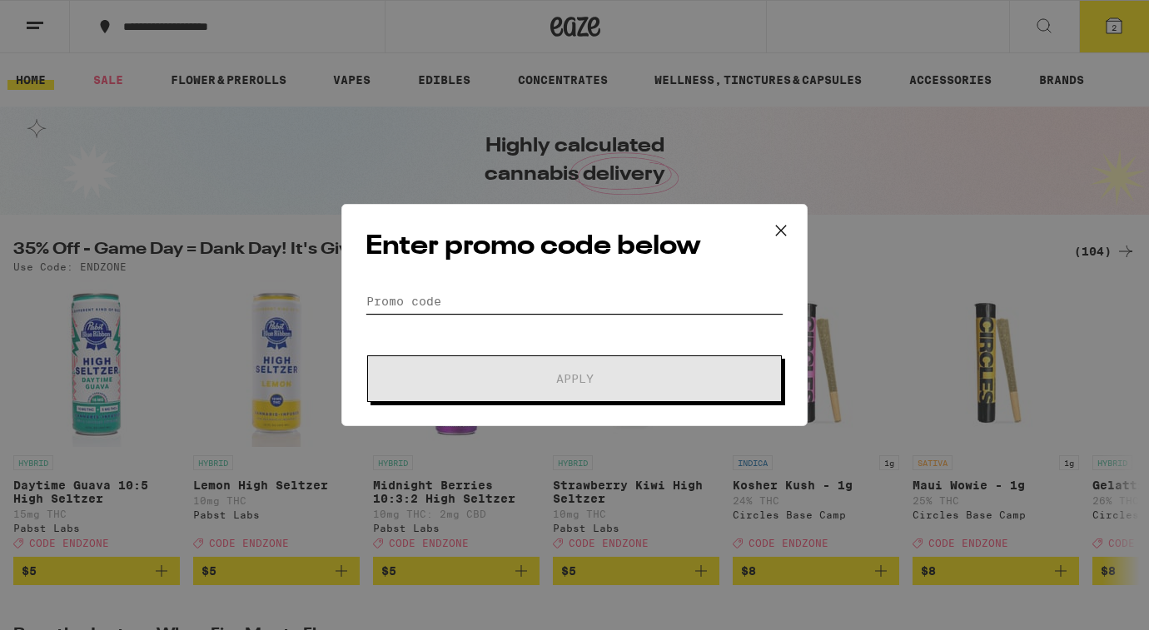
click at [467, 305] on input "Promo Code" at bounding box center [575, 301] width 418 height 25
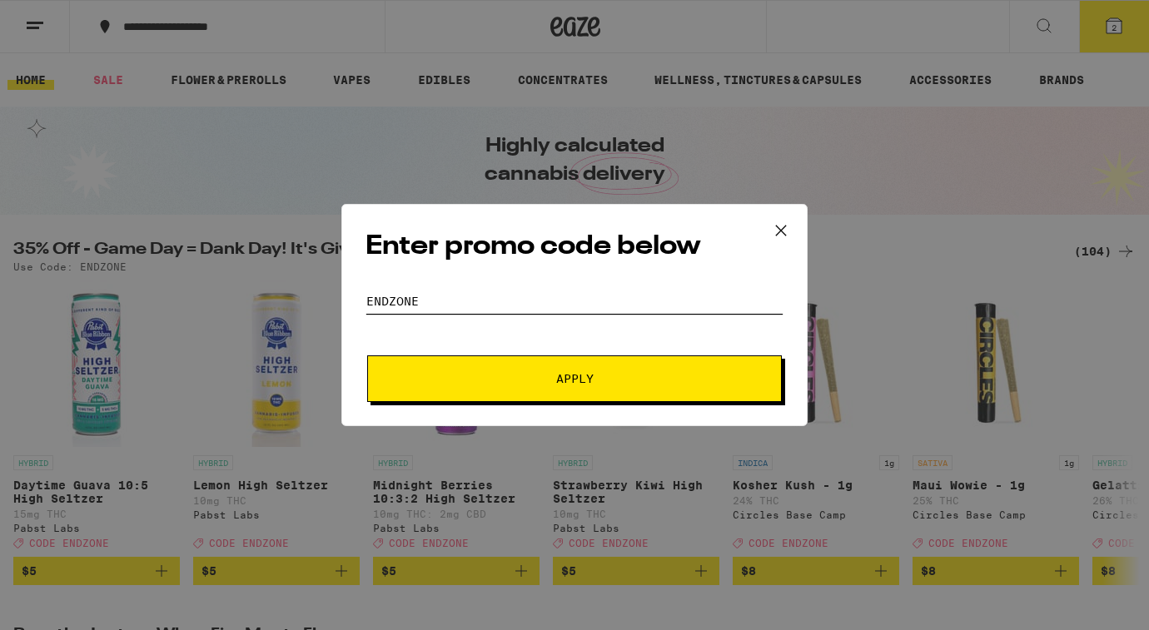
type input "endzone"
click at [367, 356] on button "Apply" at bounding box center [574, 379] width 415 height 47
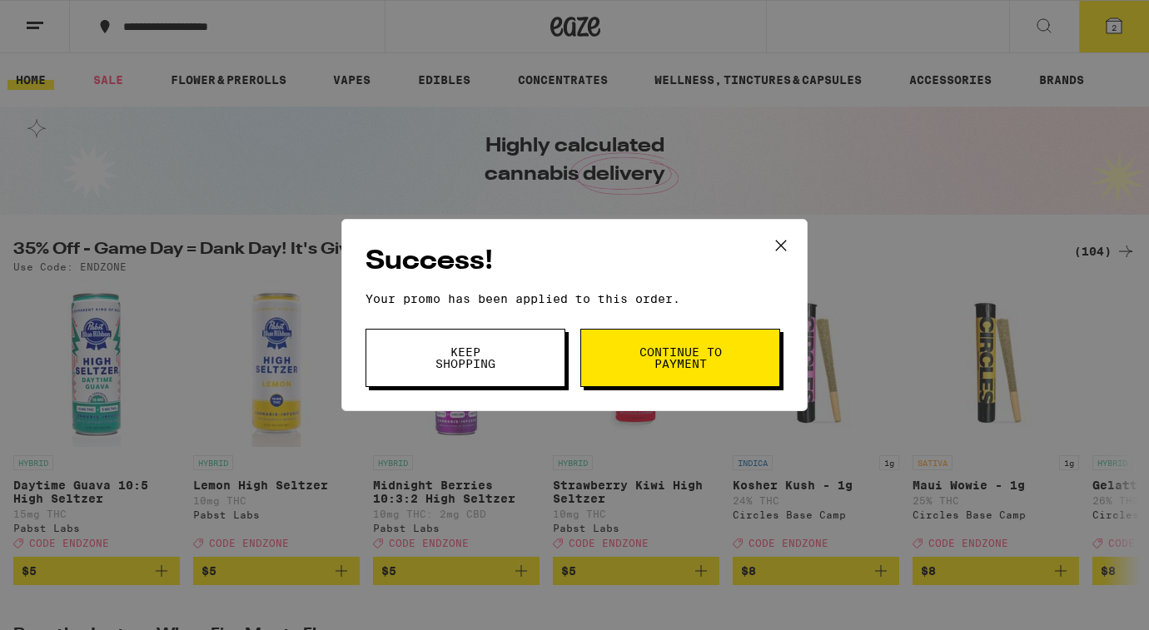
click at [442, 366] on span "Keep Shopping" at bounding box center [465, 357] width 85 height 23
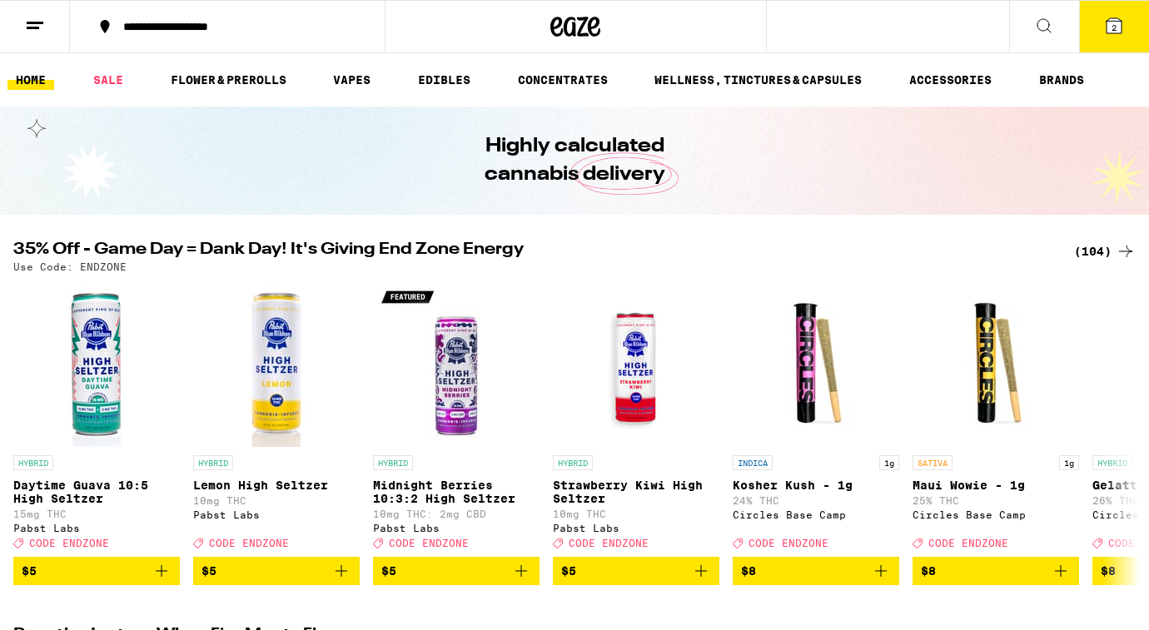
click at [1115, 42] on button "2" at bounding box center [1114, 27] width 70 height 52
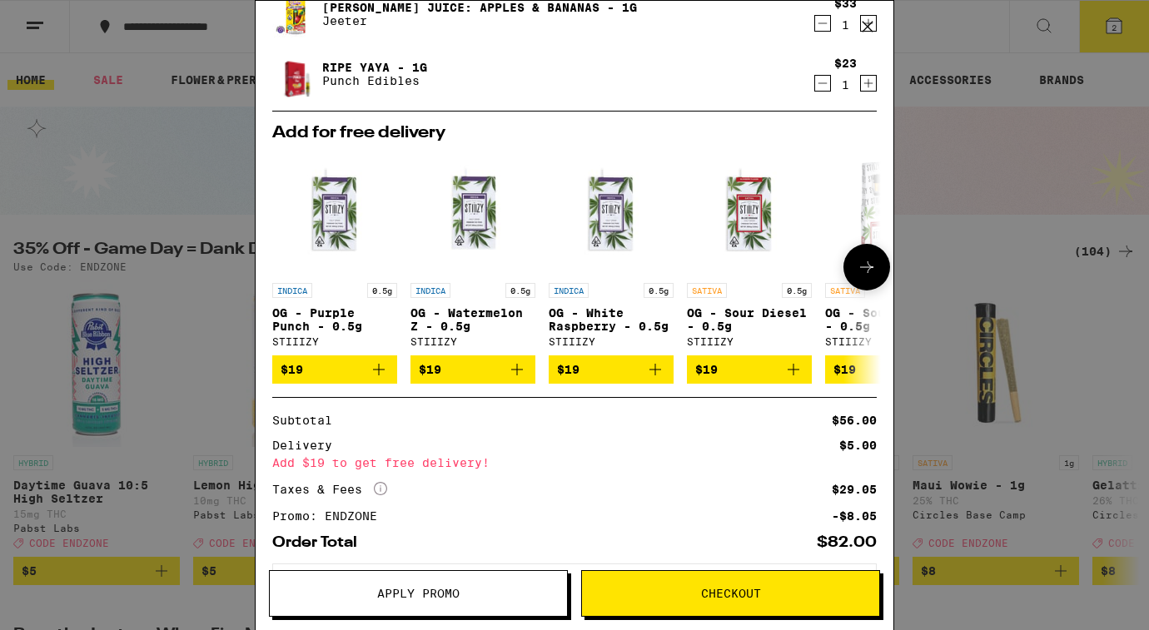
scroll to position [146, 0]
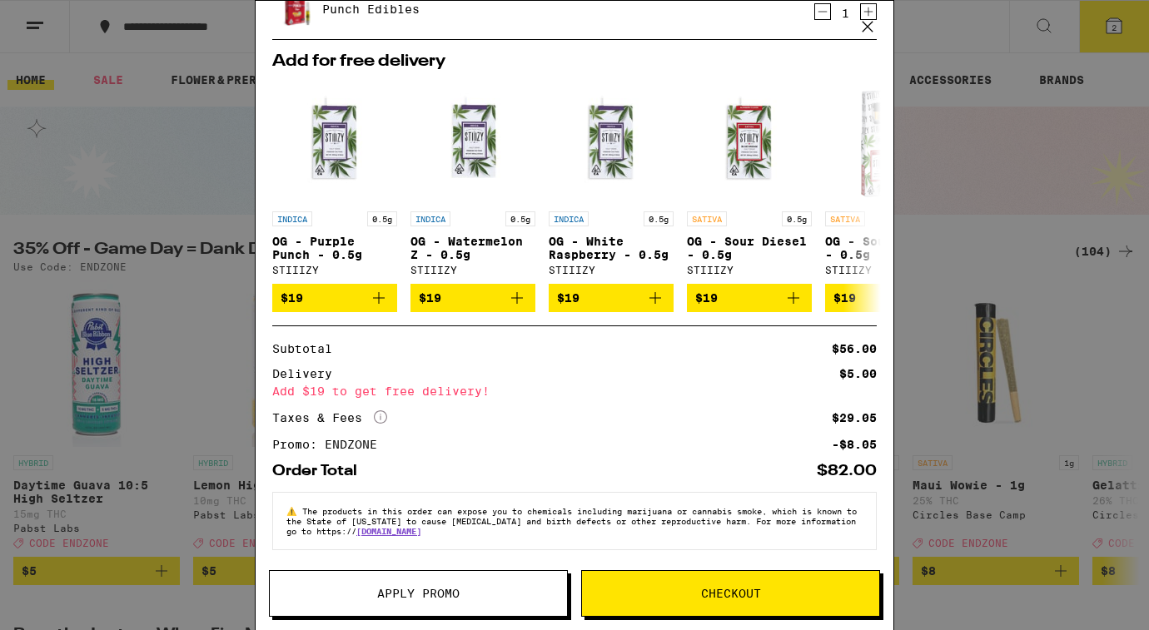
click at [704, 589] on span "Checkout" at bounding box center [731, 594] width 60 height 12
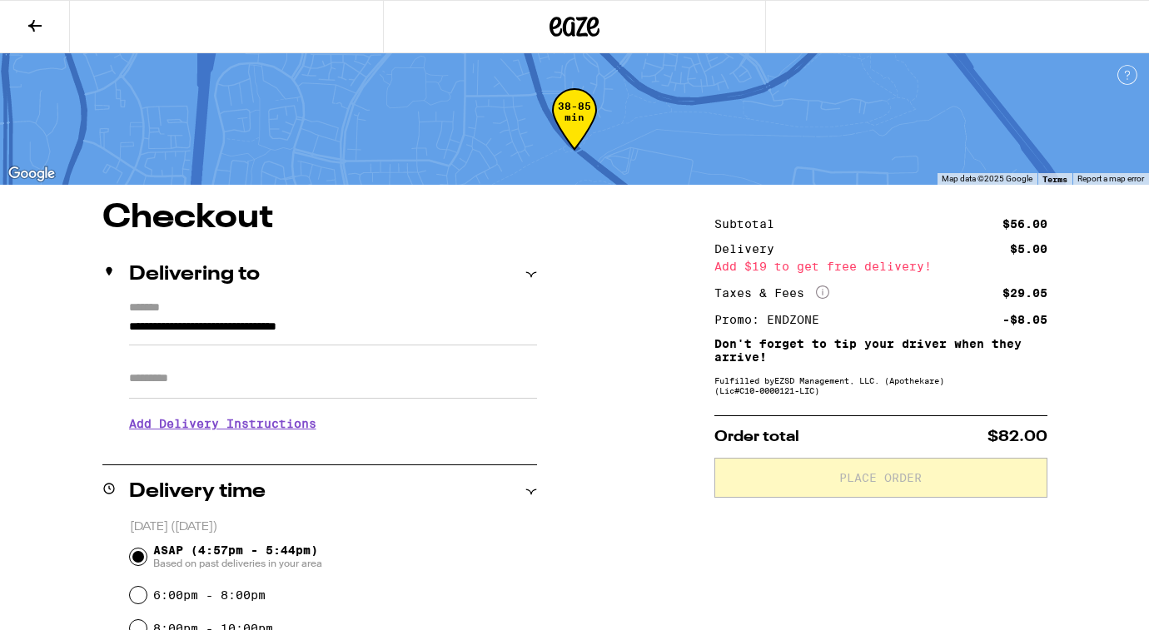
click at [364, 394] on input "Apt/Suite" at bounding box center [333, 379] width 408 height 40
type input "******"
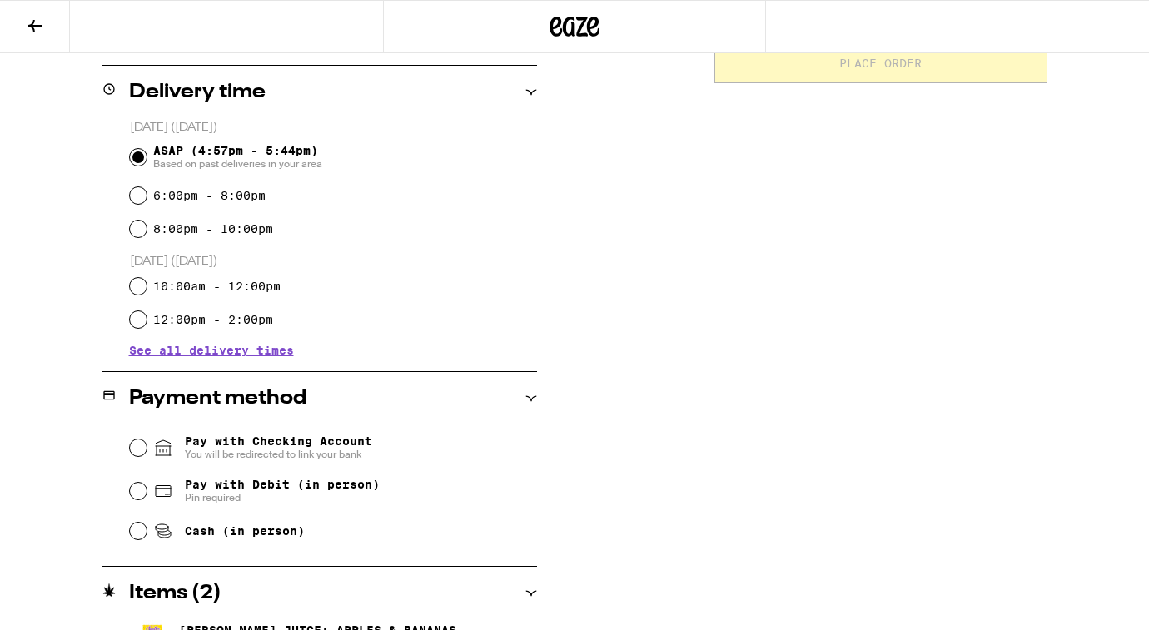
scroll to position [415, 0]
click at [136, 485] on input "Pay with Debit (in person) Pin required" at bounding box center [138, 490] width 17 height 17
radio input "true"
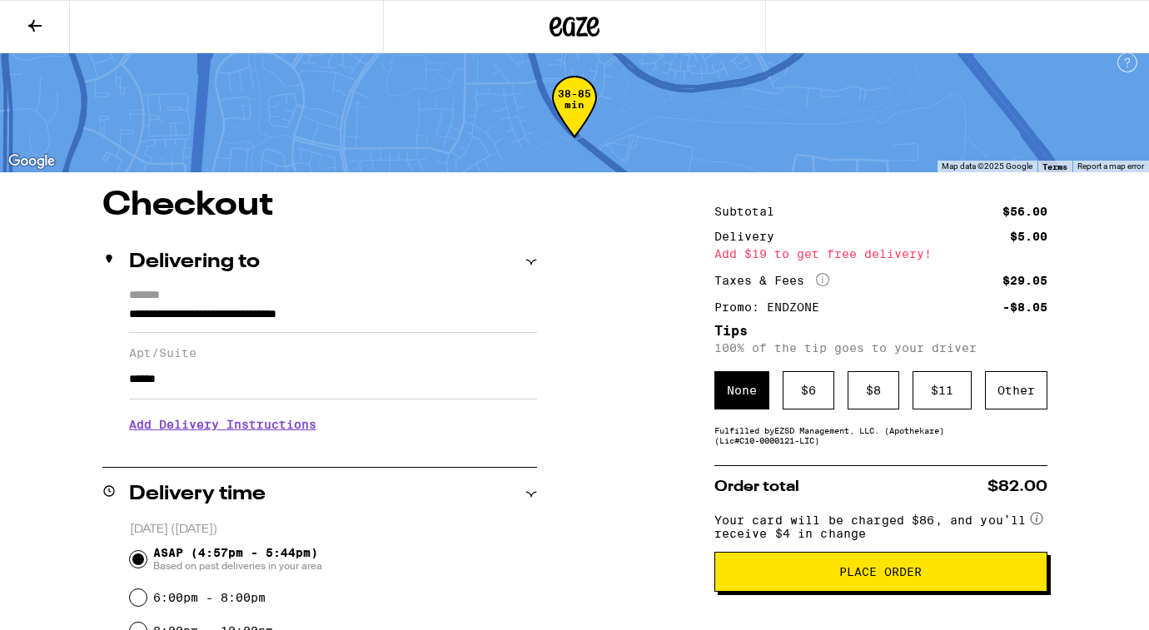
scroll to position [0, 0]
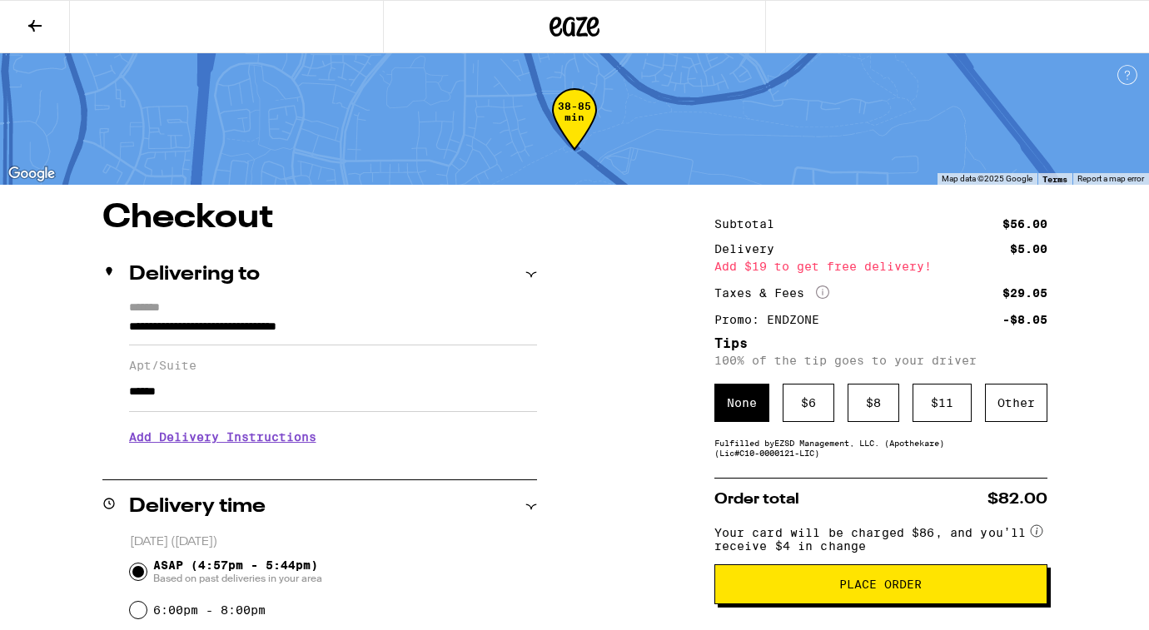
click at [820, 287] on icon "More Info" at bounding box center [822, 292] width 13 height 13
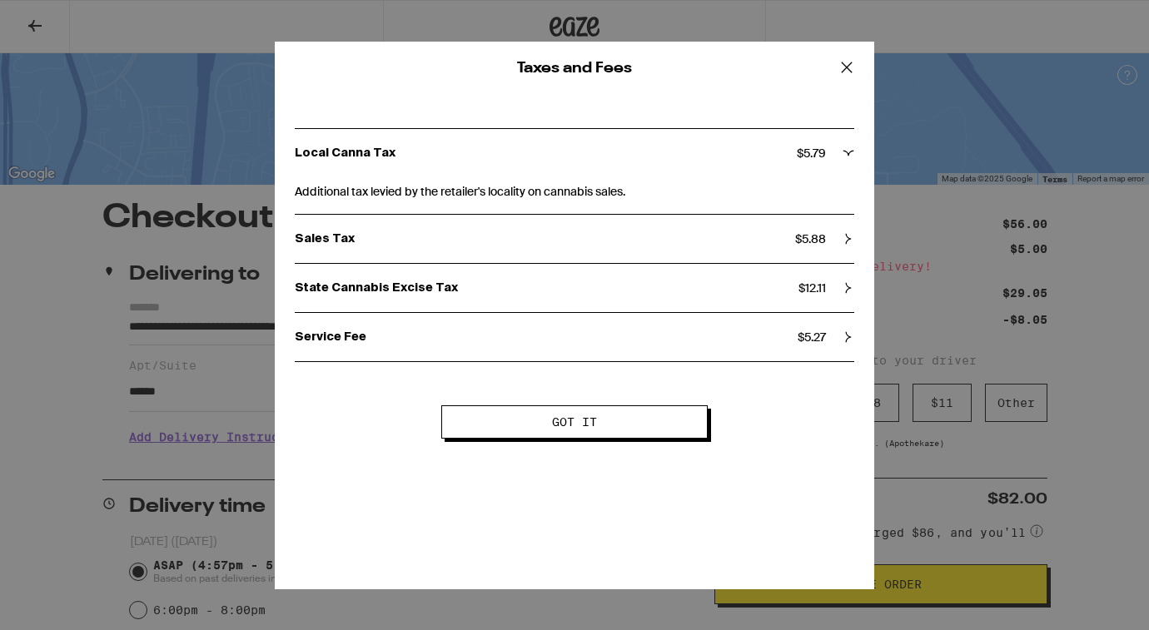
click at [842, 66] on icon at bounding box center [846, 67] width 25 height 25
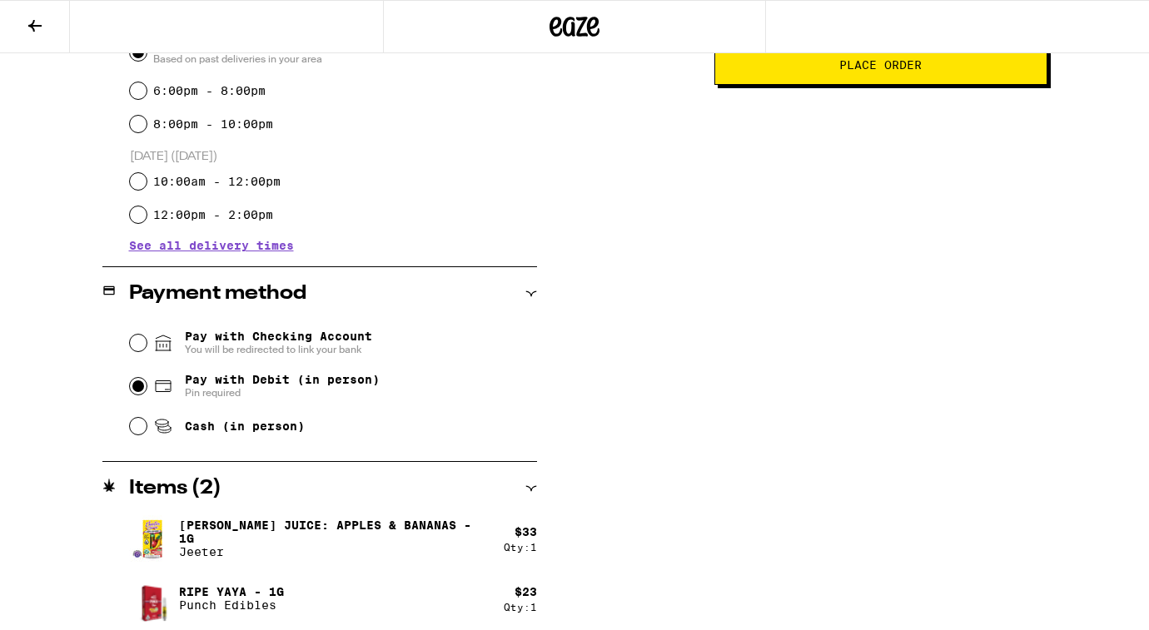
scroll to position [525, 0]
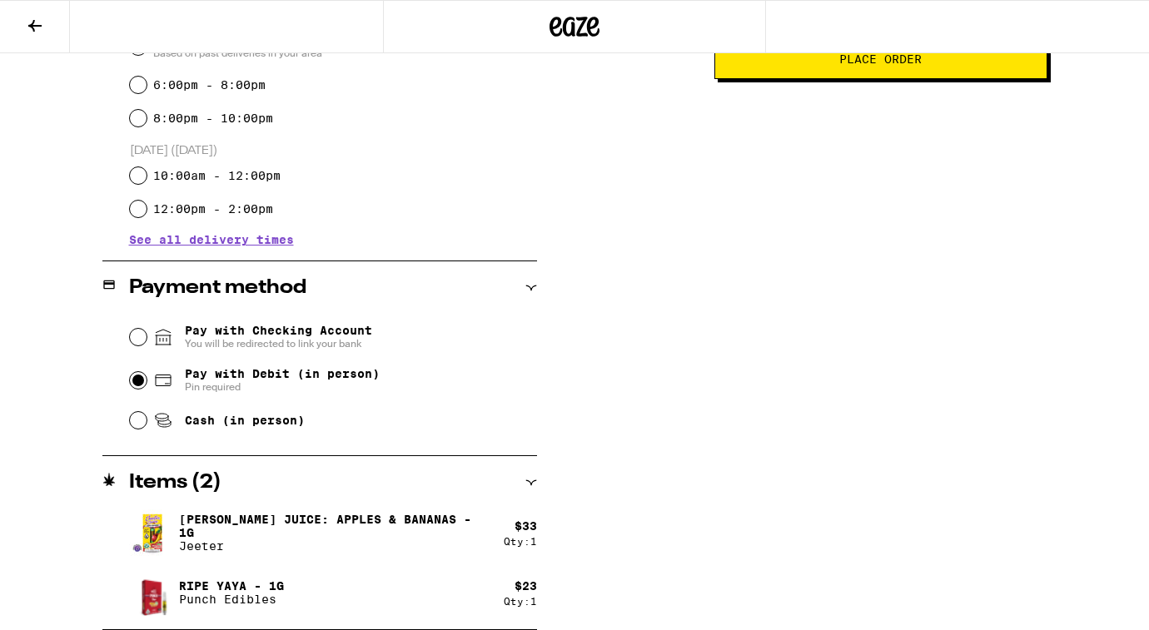
click at [915, 65] on span "Place Order" at bounding box center [880, 59] width 82 height 12
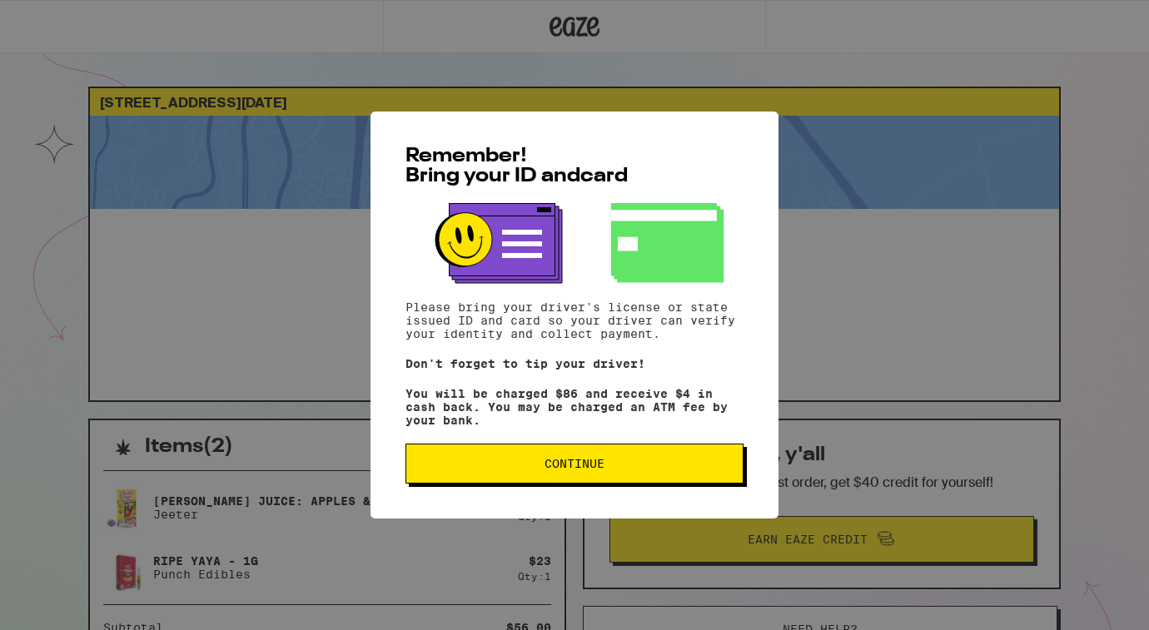
click at [649, 451] on button "Continue" at bounding box center [574, 464] width 338 height 40
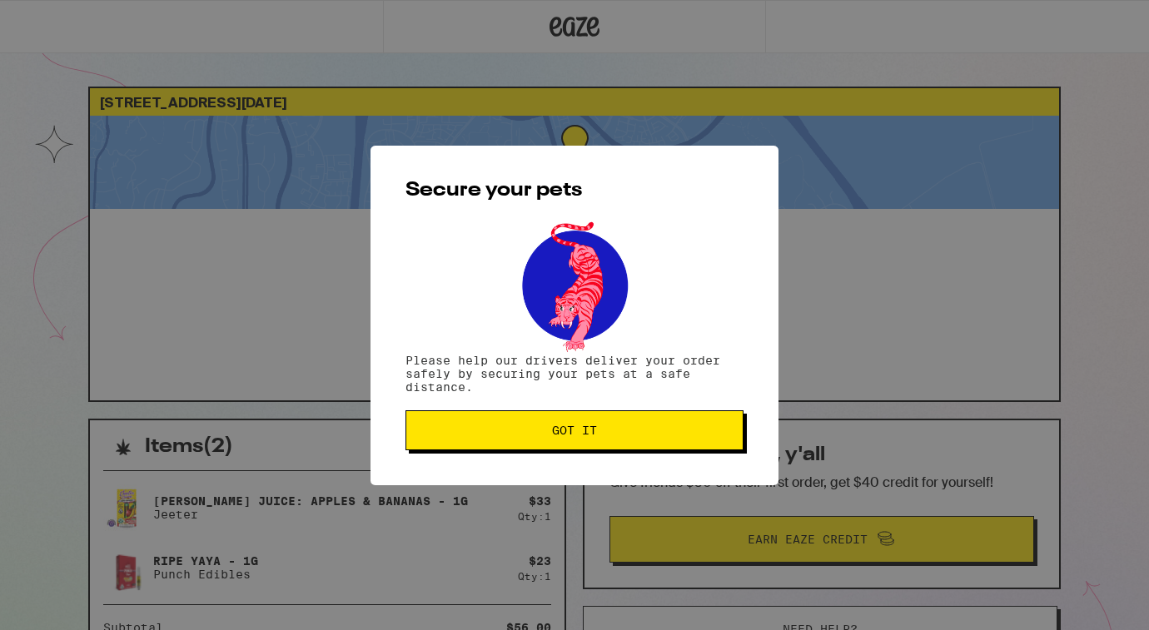
click at [649, 450] on button "Got it" at bounding box center [574, 430] width 338 height 40
